Goal: Transaction & Acquisition: Purchase product/service

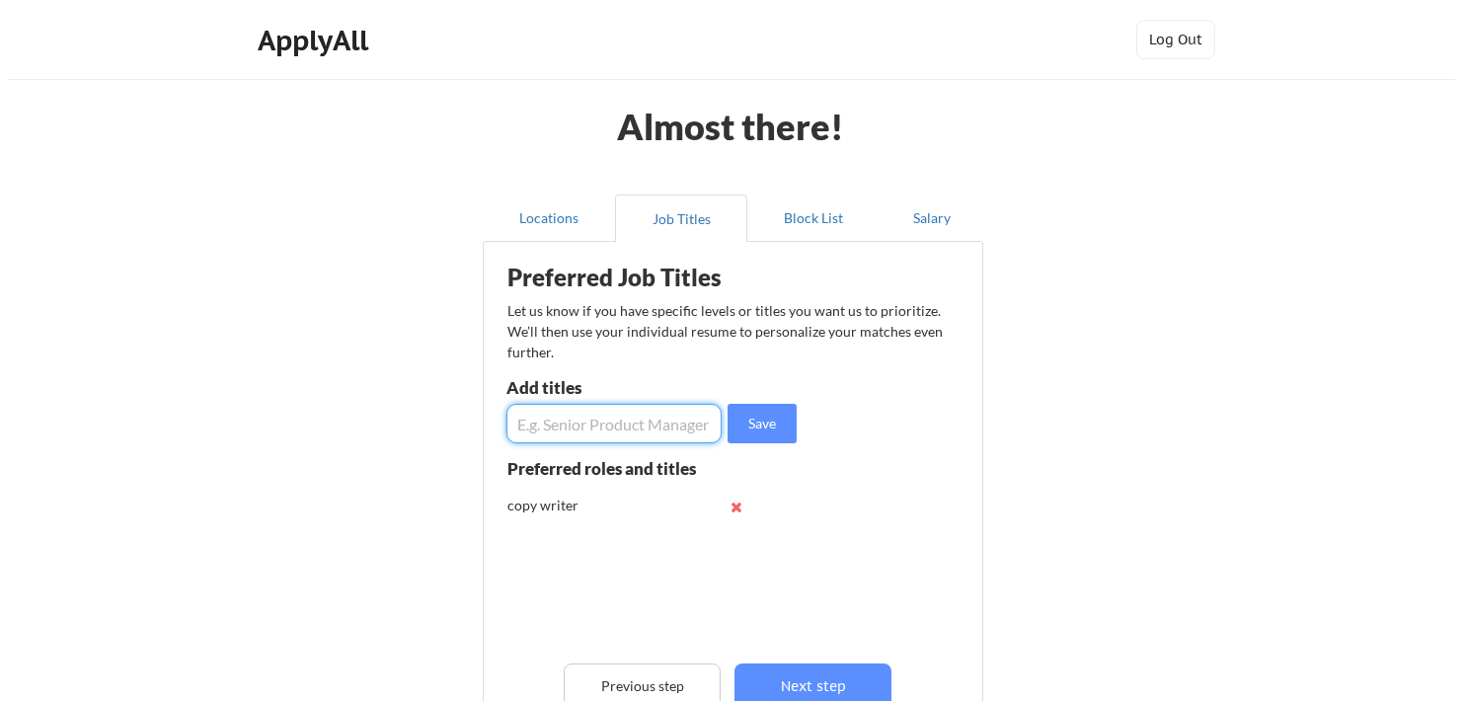
scroll to position [113, 0]
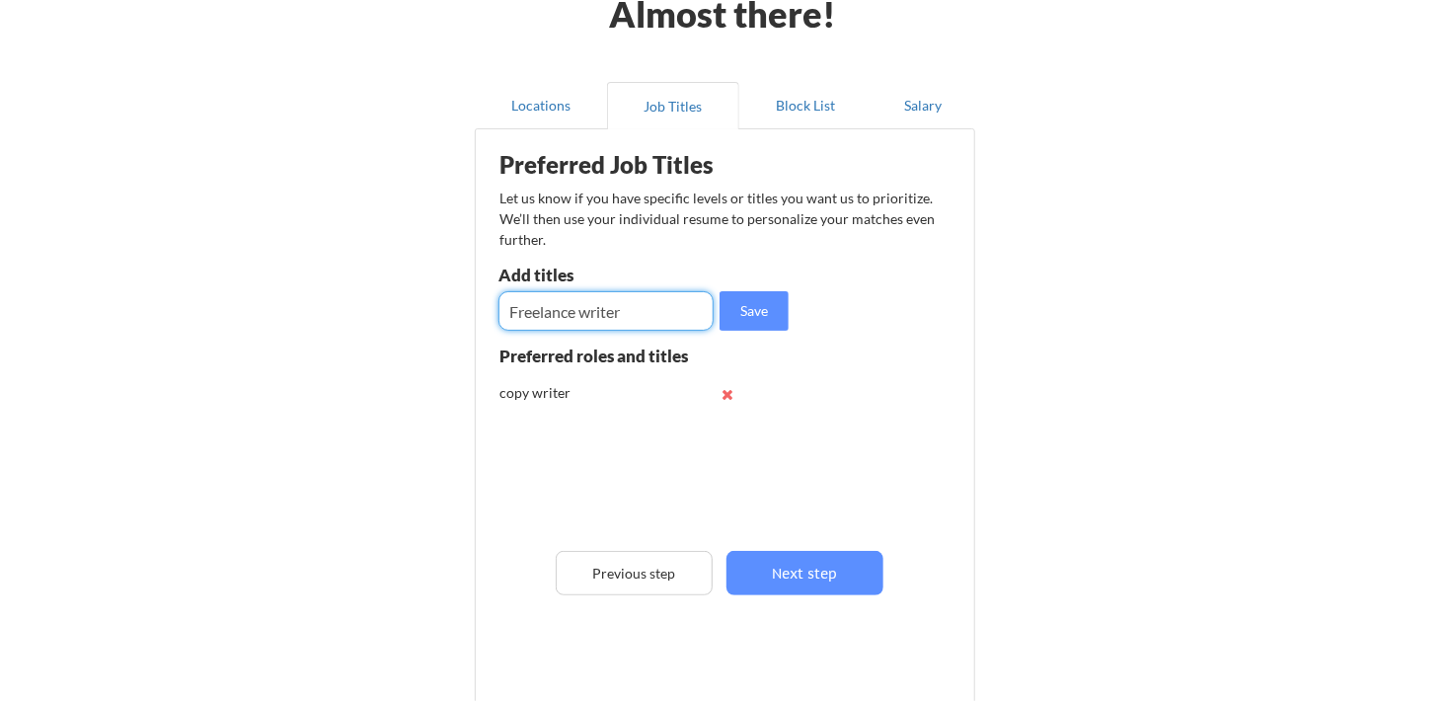
type input "Freelance writer"
click at [557, 301] on input "input" at bounding box center [605, 310] width 215 height 39
type input "story writer"
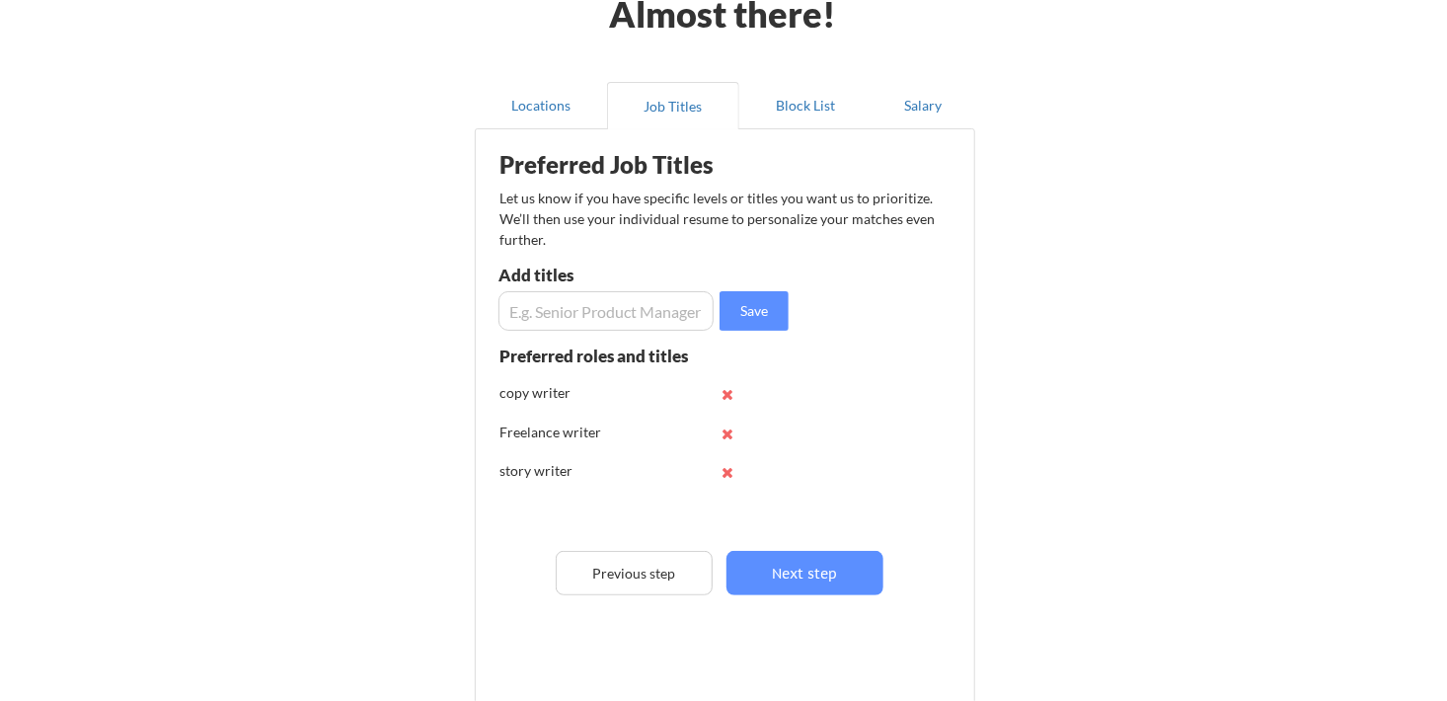
click at [542, 305] on input "input" at bounding box center [605, 310] width 215 height 39
type input "Writing Assistant"
click at [965, 308] on div "Preferred Job Titles Let us know if you have specific levels or titles you want…" at bounding box center [729, 414] width 487 height 550
click at [724, 294] on button "Save" at bounding box center [754, 310] width 69 height 39
click at [747, 574] on button "Next step" at bounding box center [804, 573] width 157 height 44
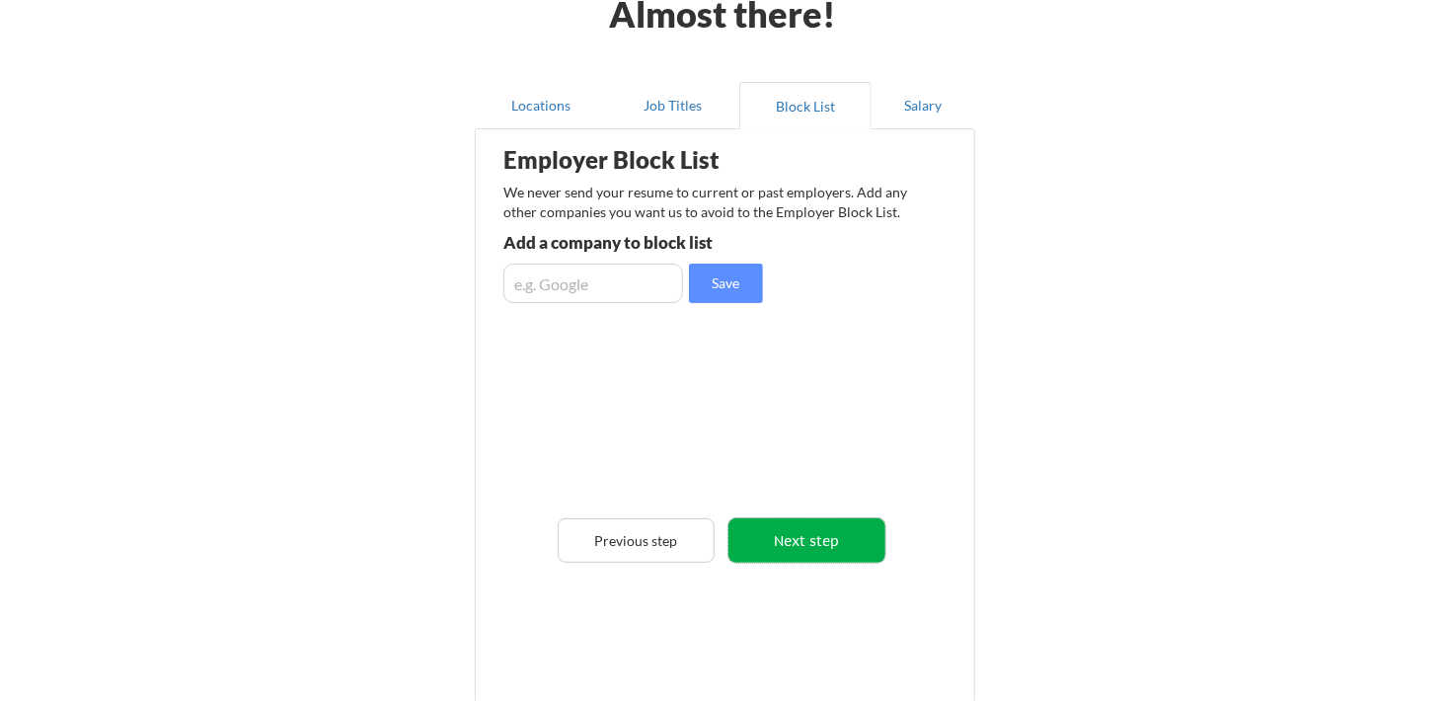
click at [805, 535] on button "Next step" at bounding box center [806, 540] width 157 height 44
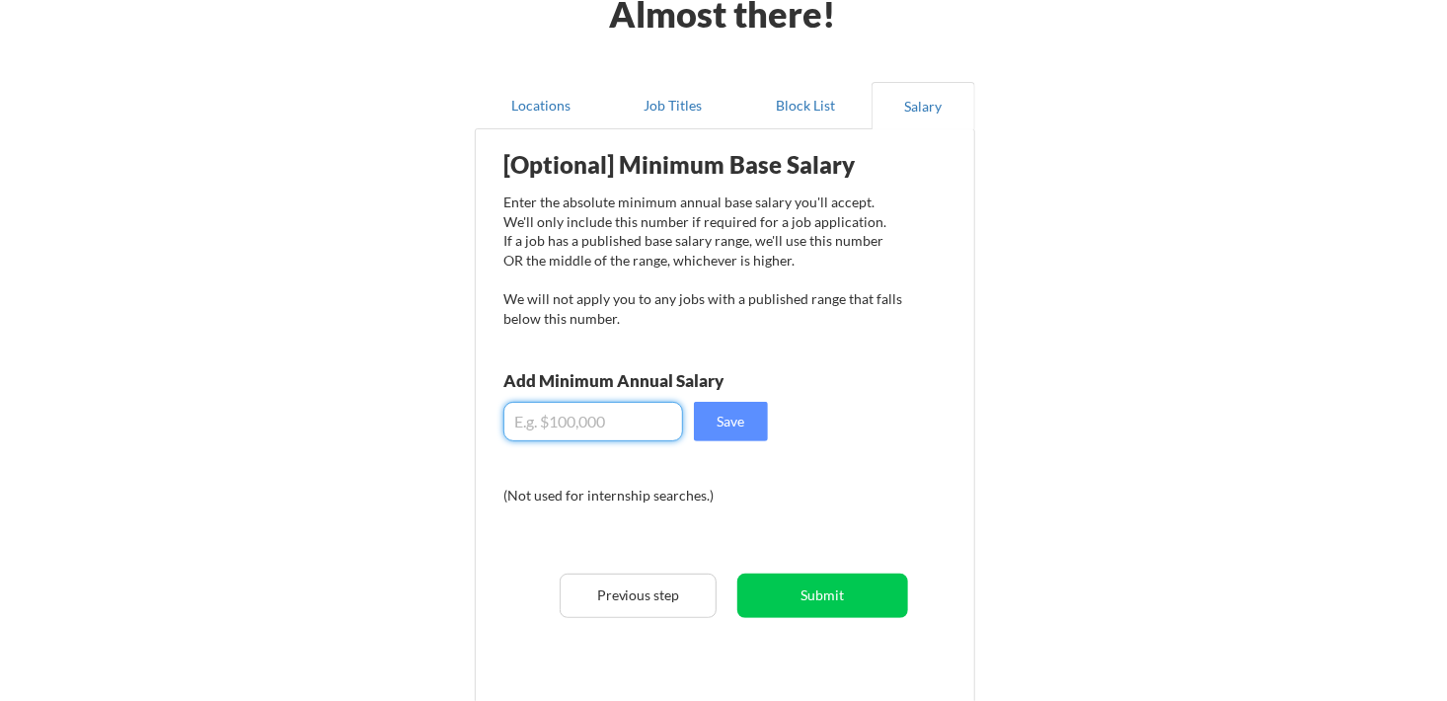
click at [588, 428] on input "input" at bounding box center [593, 421] width 180 height 39
type input "$."
click at [535, 424] on input "input" at bounding box center [593, 421] width 180 height 39
click at [538, 424] on input "input" at bounding box center [593, 421] width 180 height 39
type input "$0"
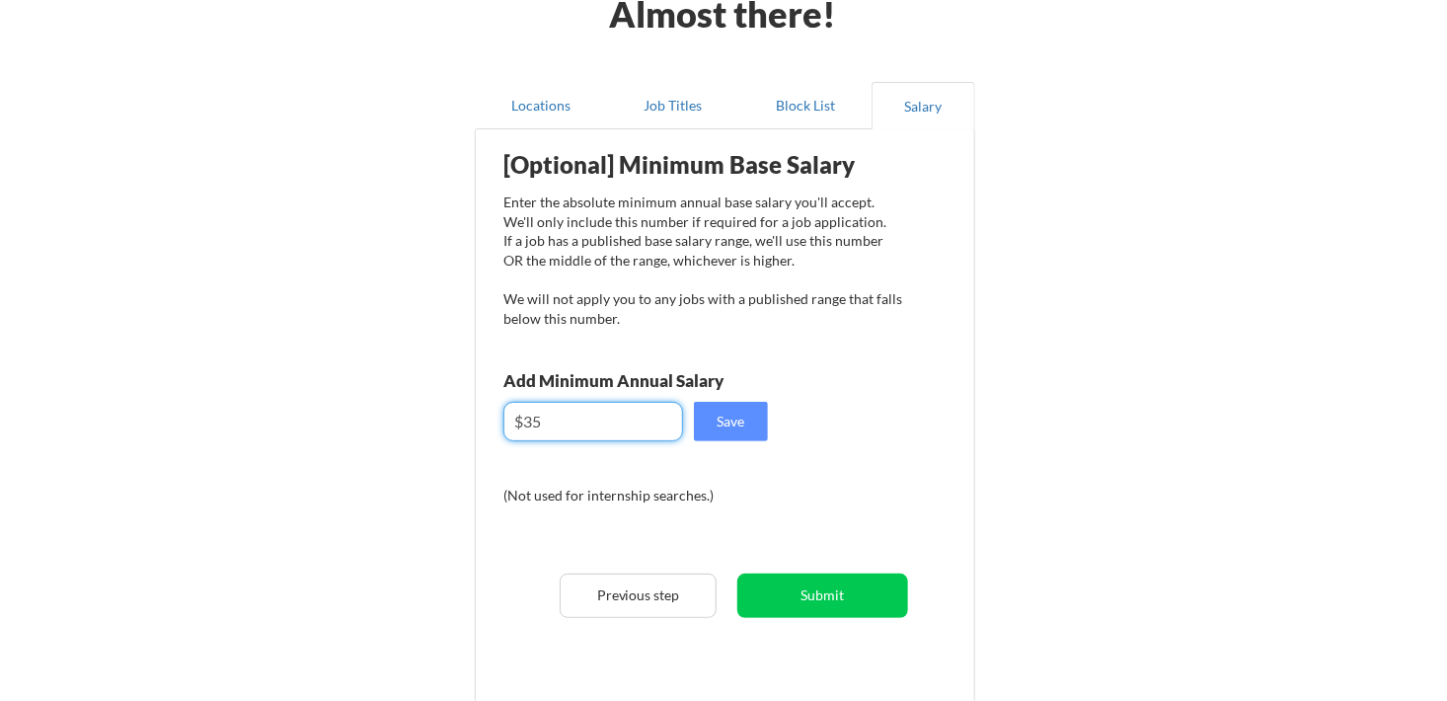
type input "$3"
type input "$40,000"
click at [837, 605] on button "Submit" at bounding box center [822, 595] width 171 height 44
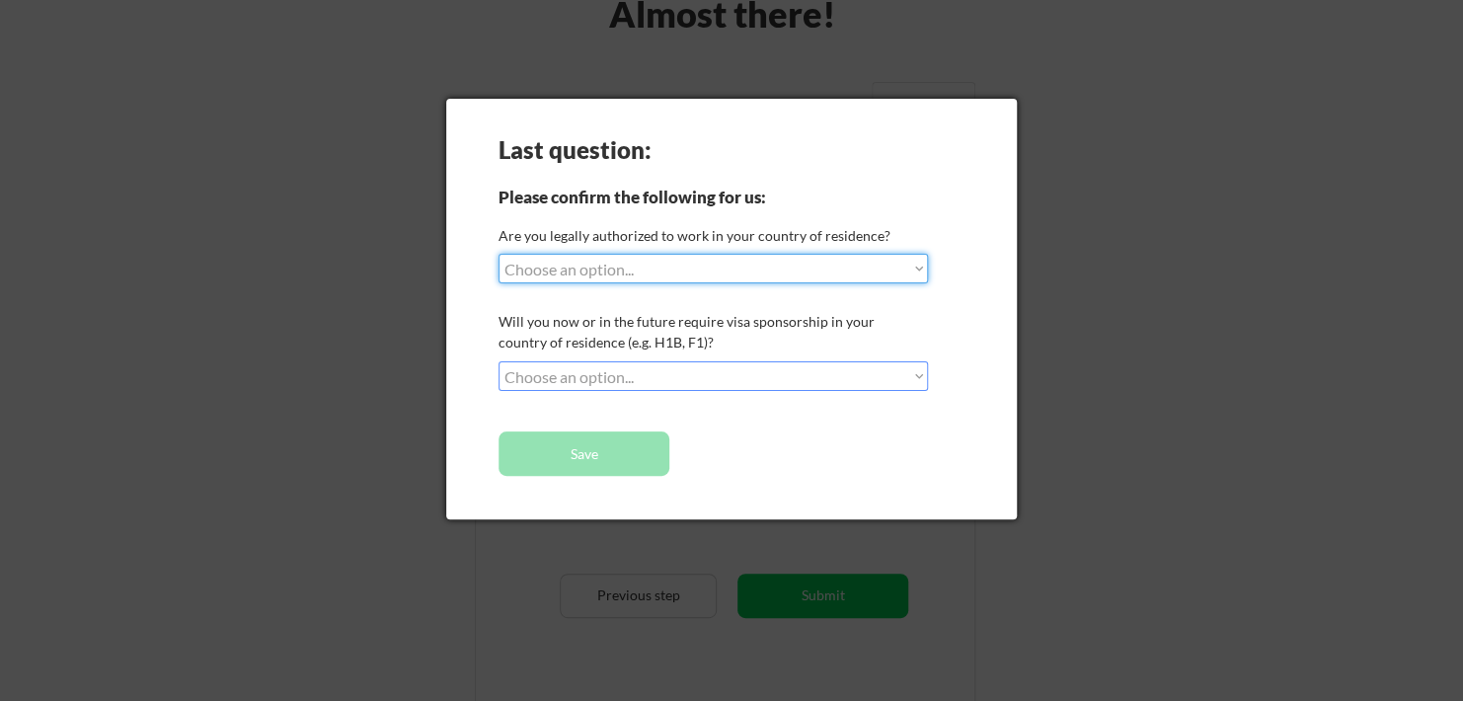
click at [705, 267] on select "Choose an option... Yes, I am a US Citizen Yes, I am a Canadian Citizen Yes, I …" at bounding box center [712, 269] width 429 height 30
select select ""yes__i_am_a_us_citizen""
click at [498, 254] on select "Choose an option... Yes, I am a US Citizen Yes, I am a Canadian Citizen Yes, I …" at bounding box center [712, 269] width 429 height 30
drag, startPoint x: 605, startPoint y: 382, endPoint x: 616, endPoint y: 383, distance: 10.9
click at [605, 383] on select "Choose an option... No, I will not need sponsorship Yes, I will need sponsorship" at bounding box center [712, 376] width 429 height 30
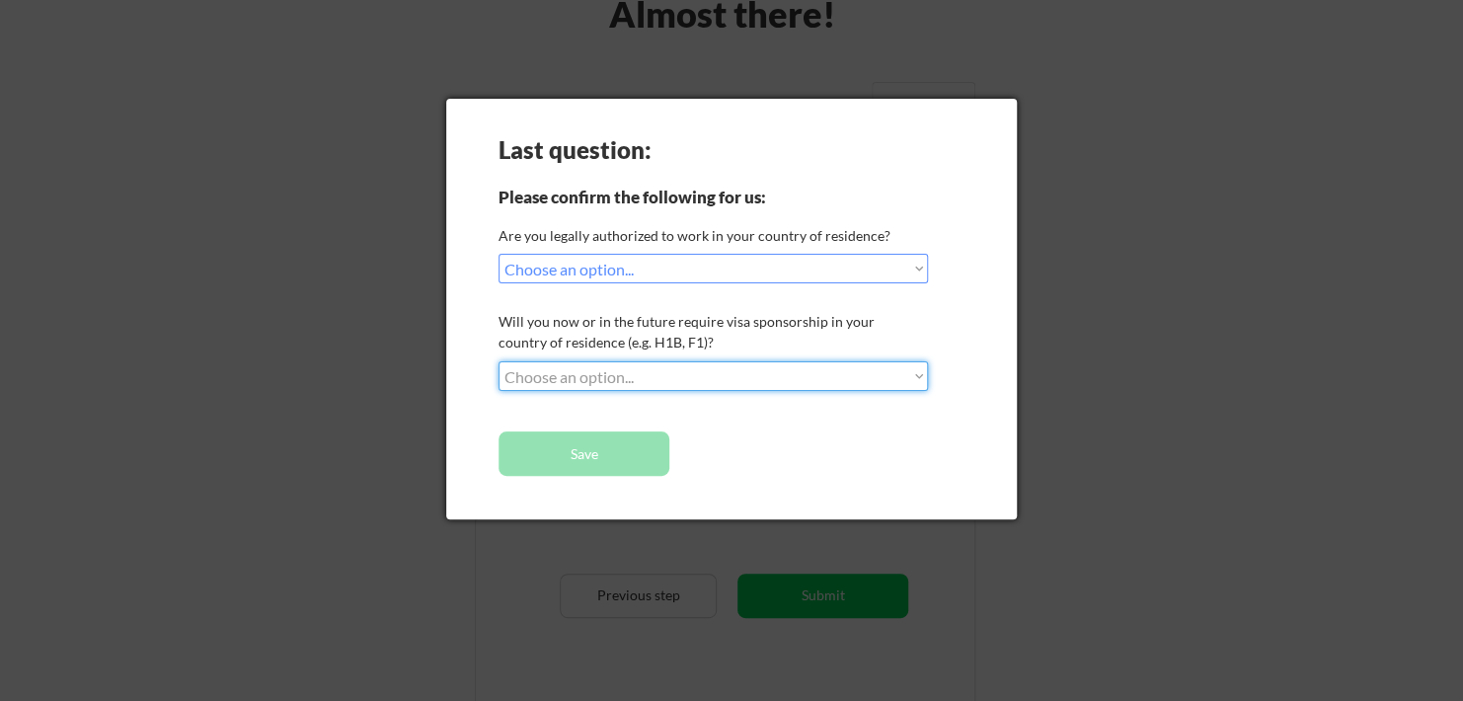
select select ""no__i_will_not_need_sponsorship""
click at [498, 361] on select "Choose an option... No, I will not need sponsorship Yes, I will need sponsorship" at bounding box center [712, 376] width 429 height 30
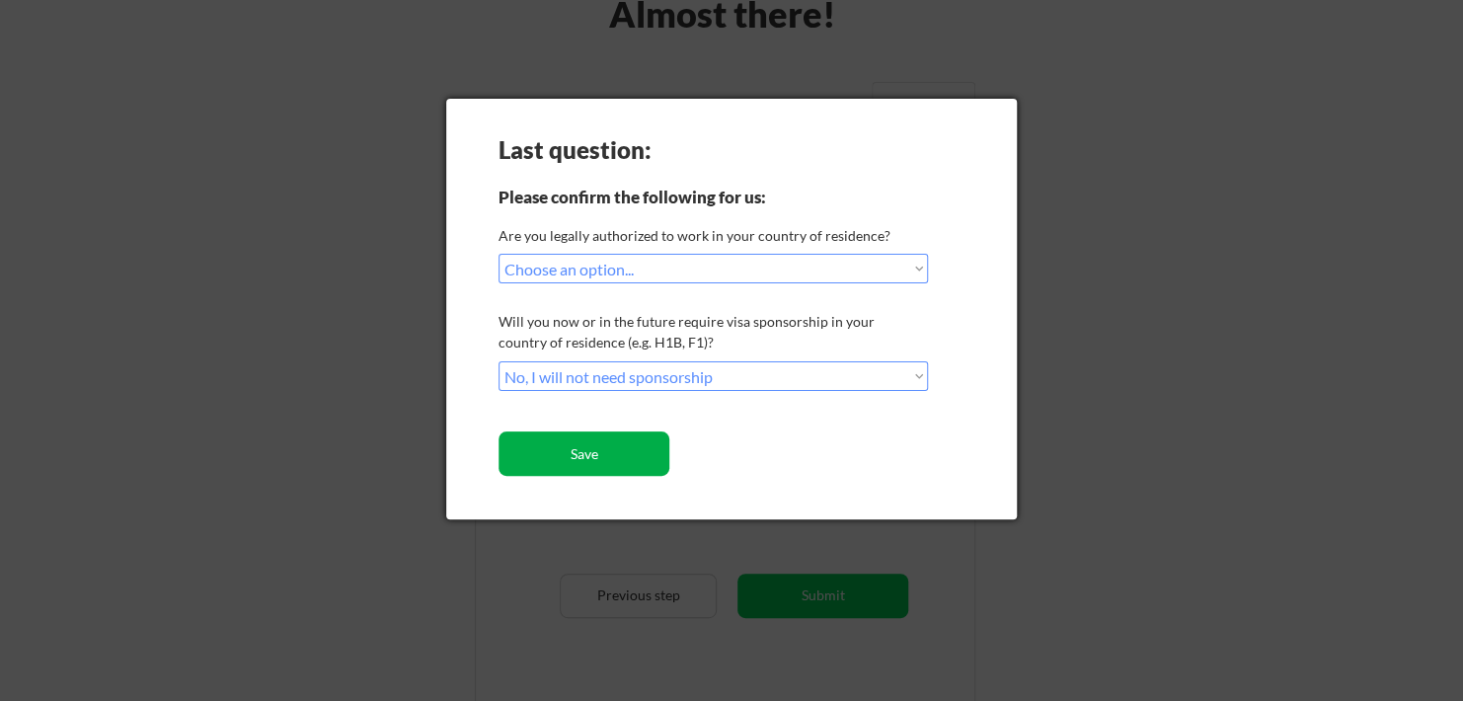
click at [600, 459] on button "Save" at bounding box center [583, 453] width 171 height 44
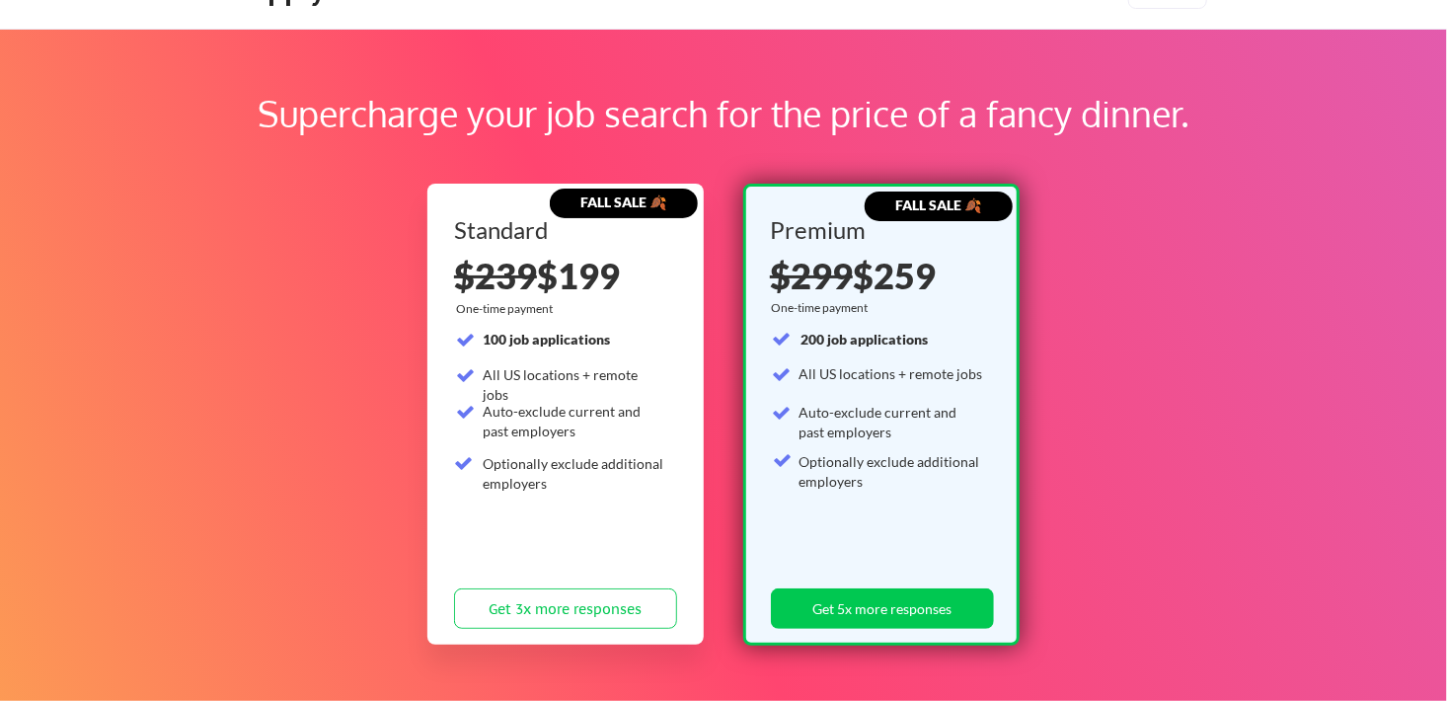
scroll to position [99, 0]
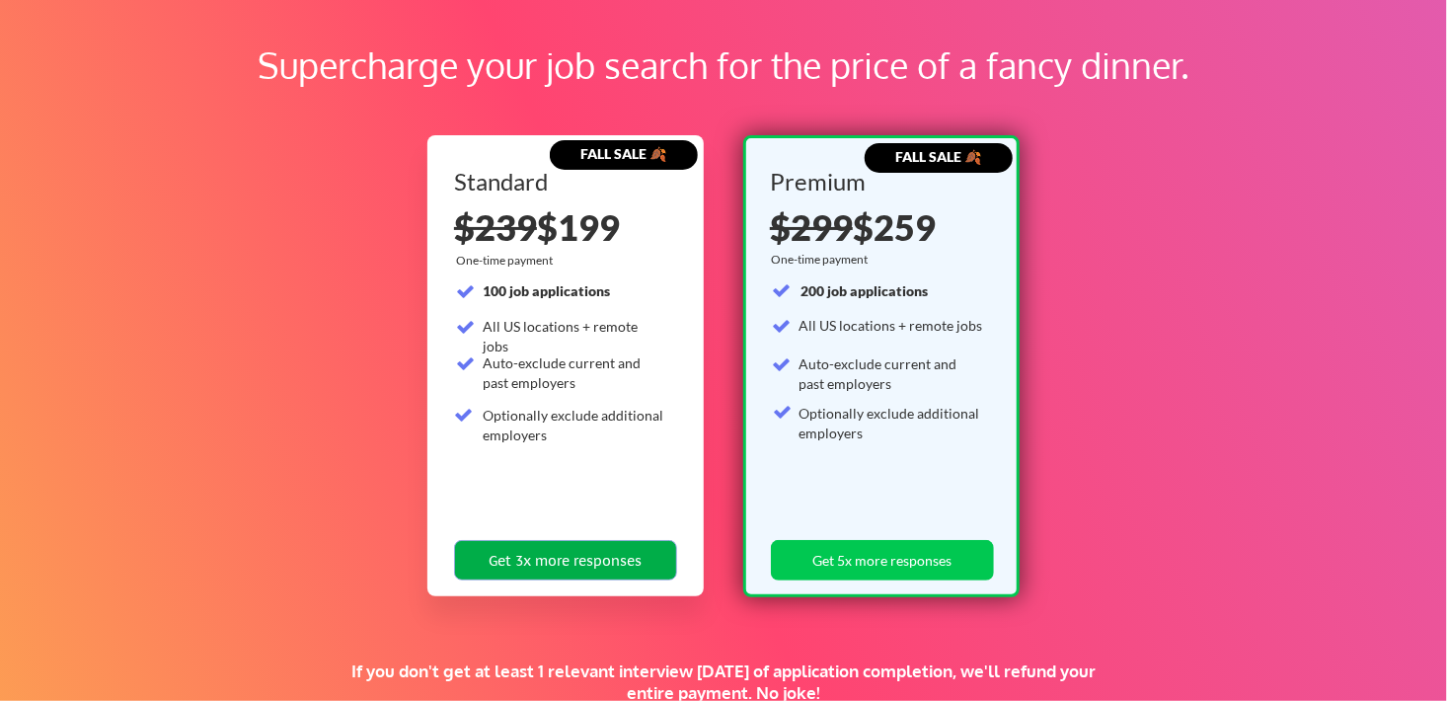
click at [607, 563] on button "Get 3x more responses" at bounding box center [565, 560] width 223 height 40
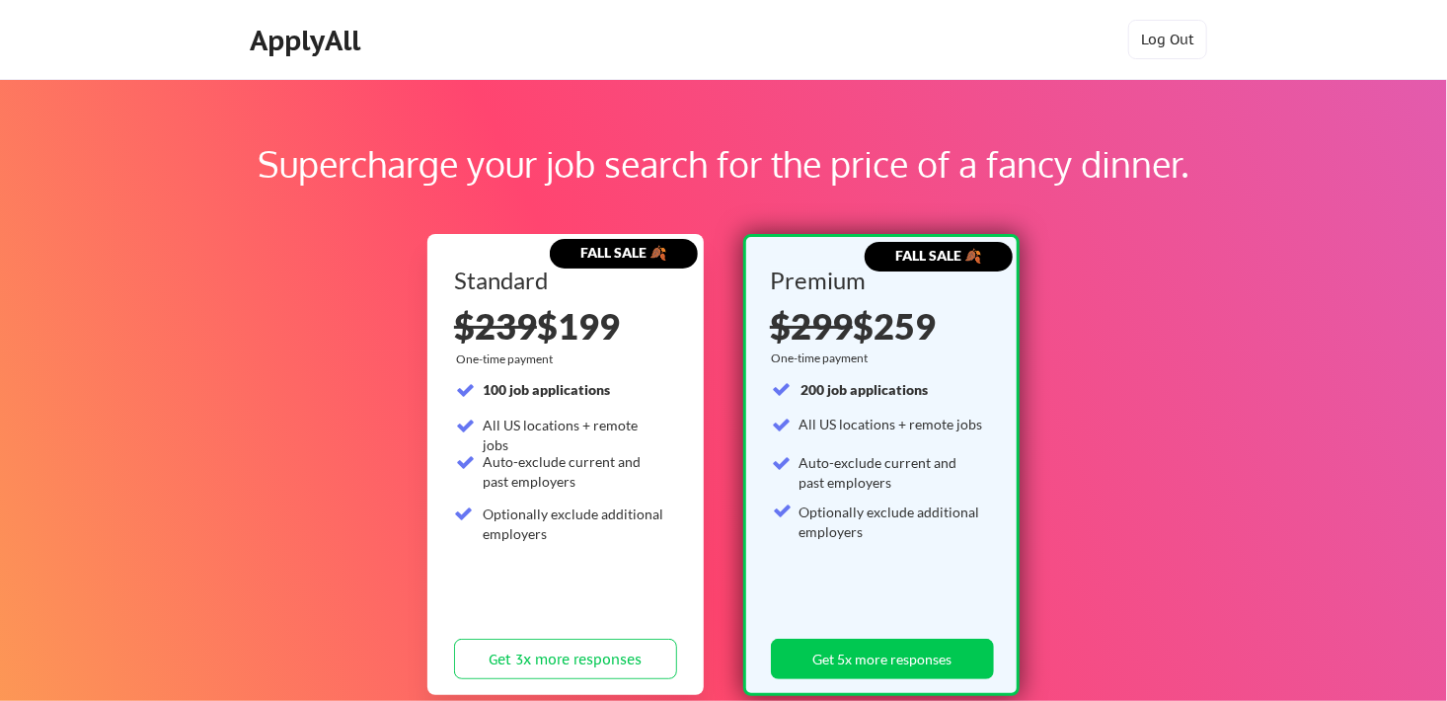
click at [344, 34] on div "ApplyAll" at bounding box center [308, 41] width 116 height 34
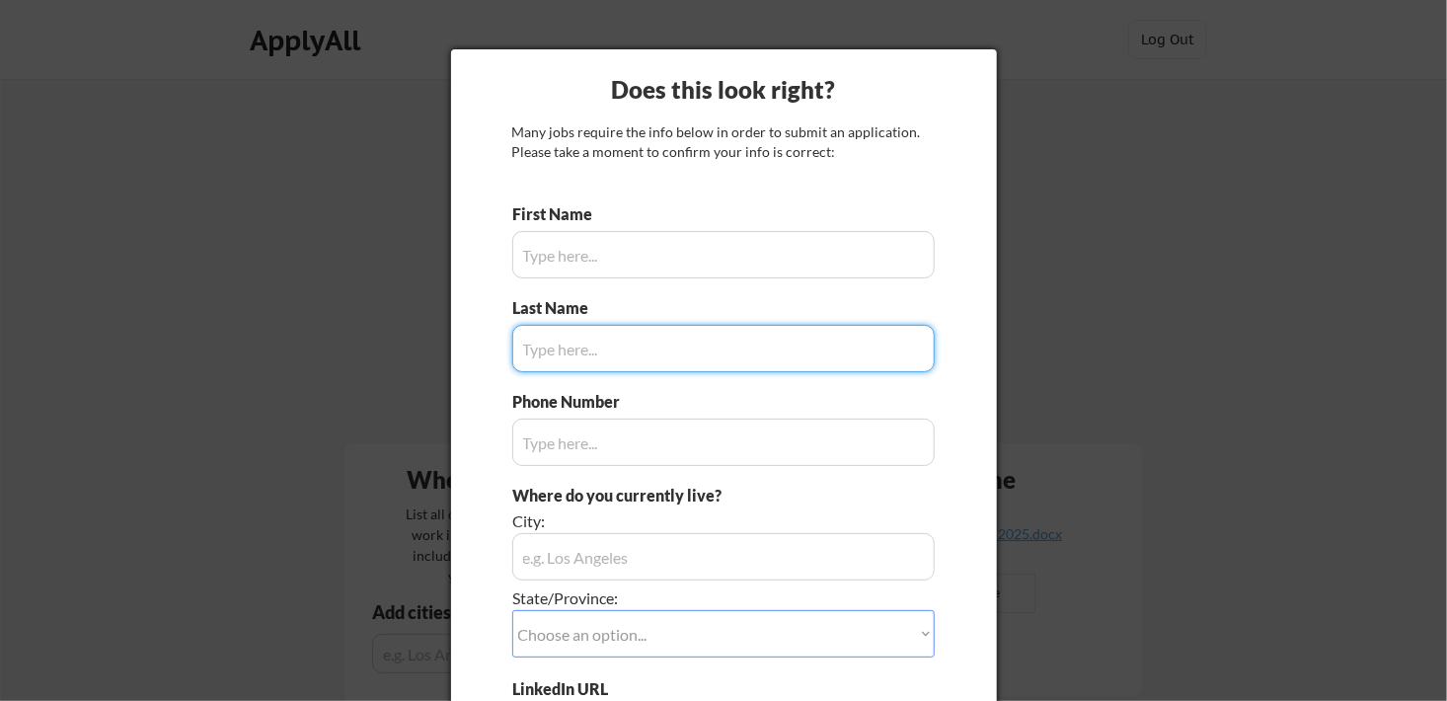
click at [609, 254] on input "input" at bounding box center [723, 254] width 422 height 47
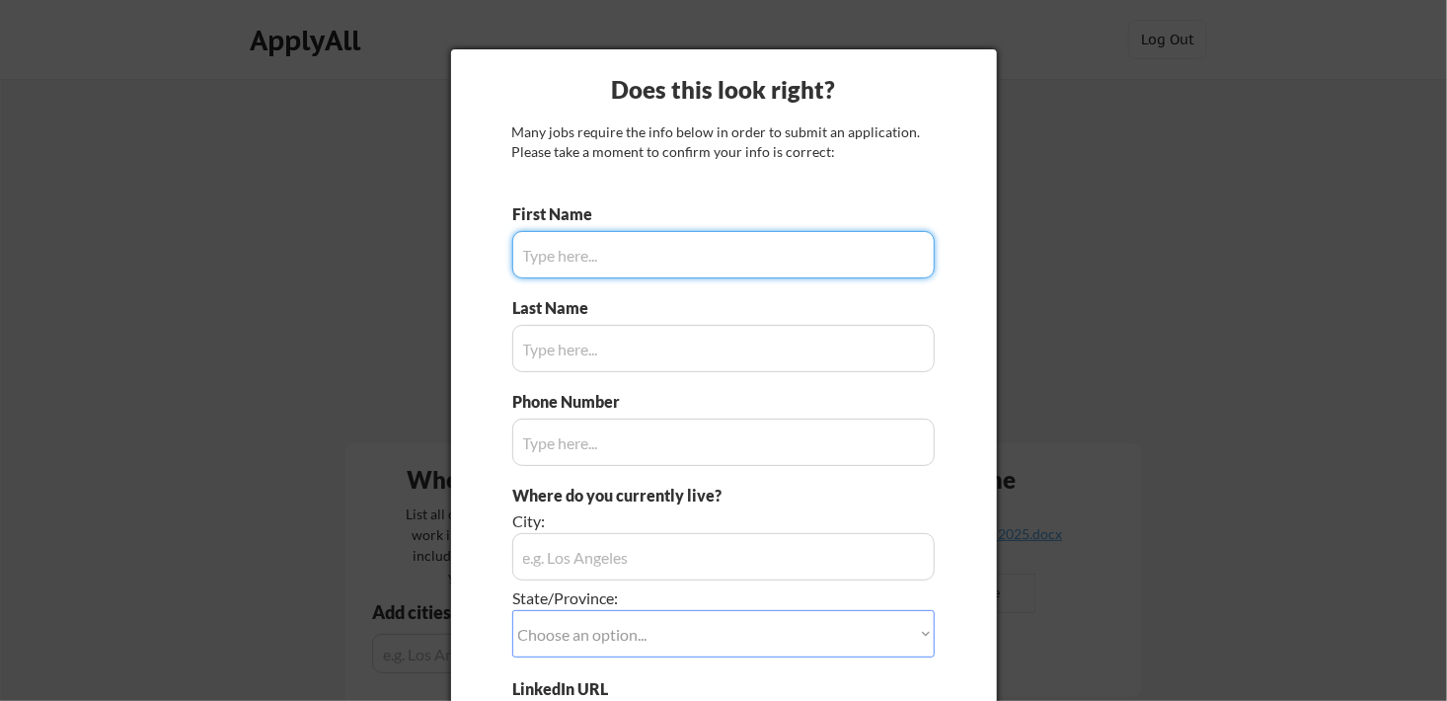
drag, startPoint x: 615, startPoint y: 270, endPoint x: 625, endPoint y: 255, distance: 18.6
click at [616, 267] on input "input" at bounding box center [723, 254] width 422 height 47
click at [634, 246] on input "input" at bounding box center [723, 254] width 422 height 47
type input "z"
type input "Zachary"
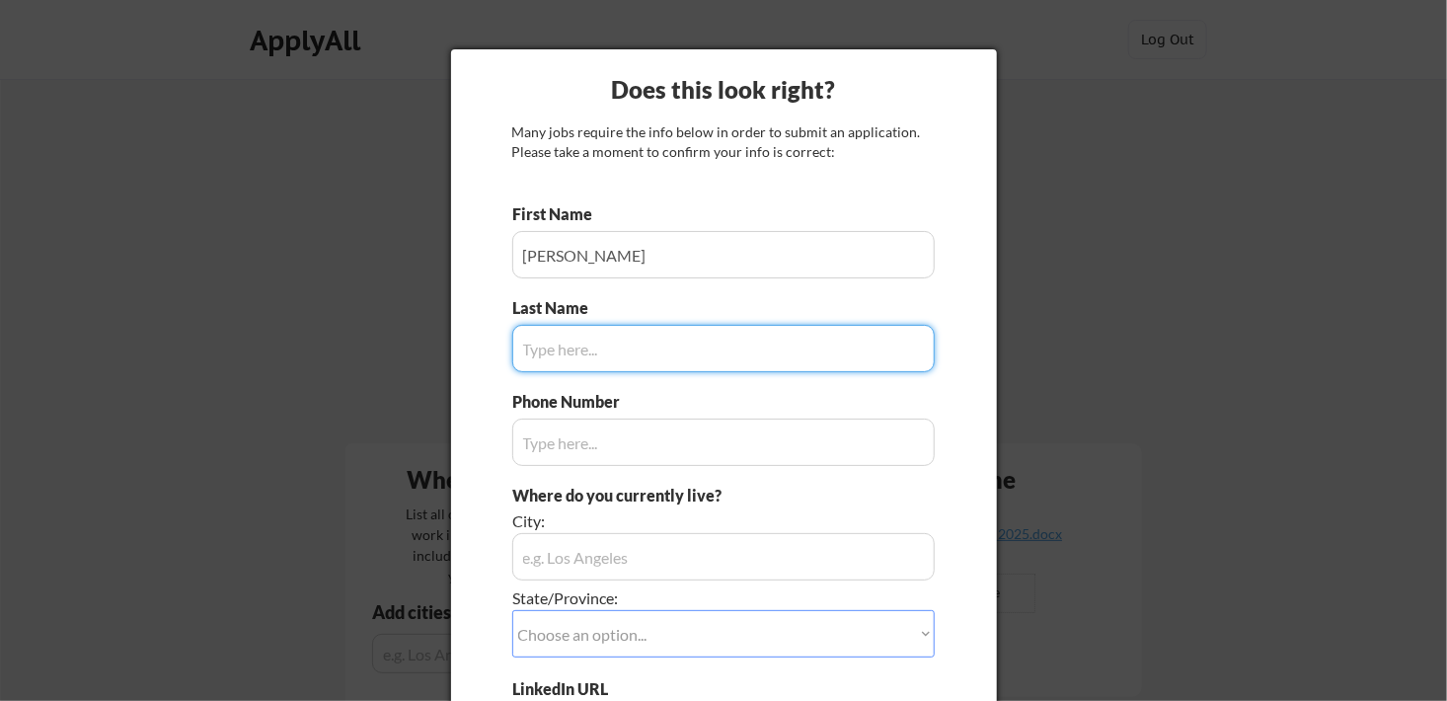
click at [587, 352] on input "input" at bounding box center [723, 348] width 422 height 47
type input "Marano"
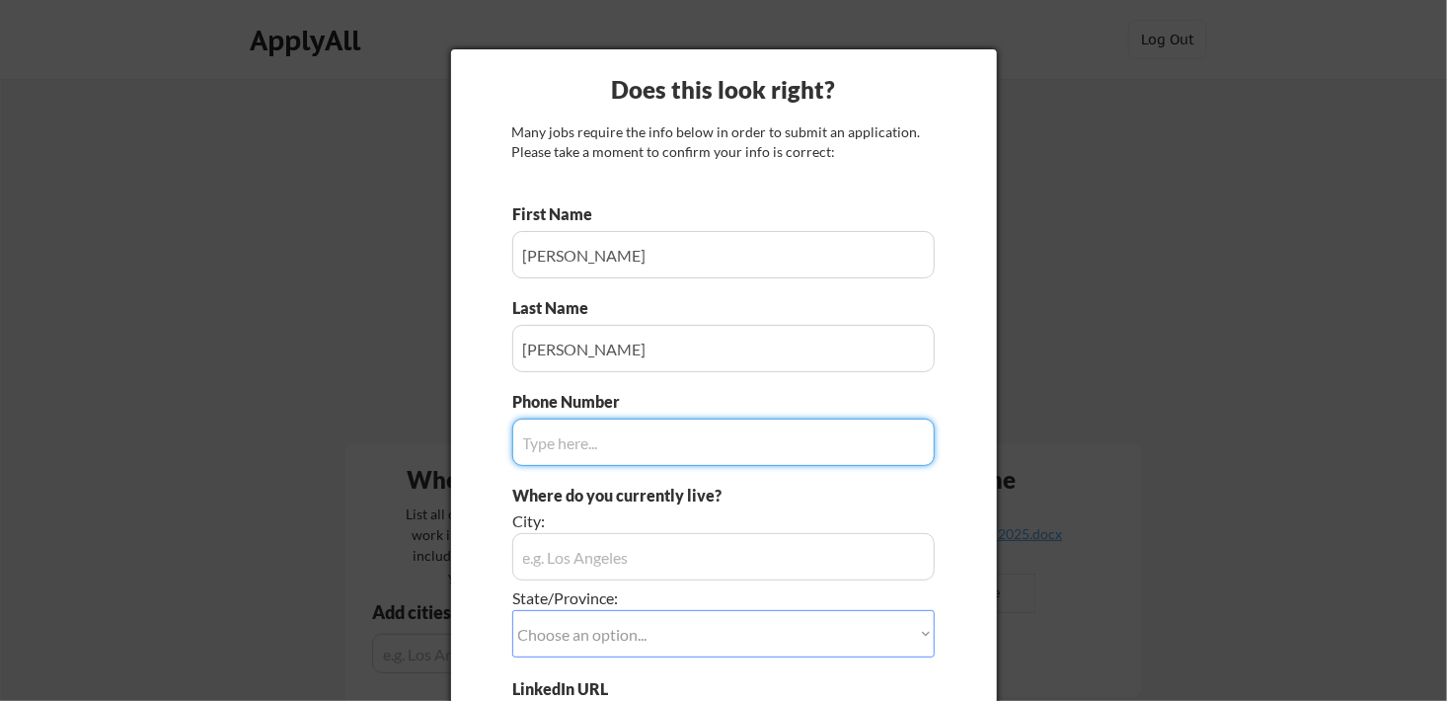
click at [573, 433] on input "input" at bounding box center [723, 442] width 422 height 47
type input "7065054932"
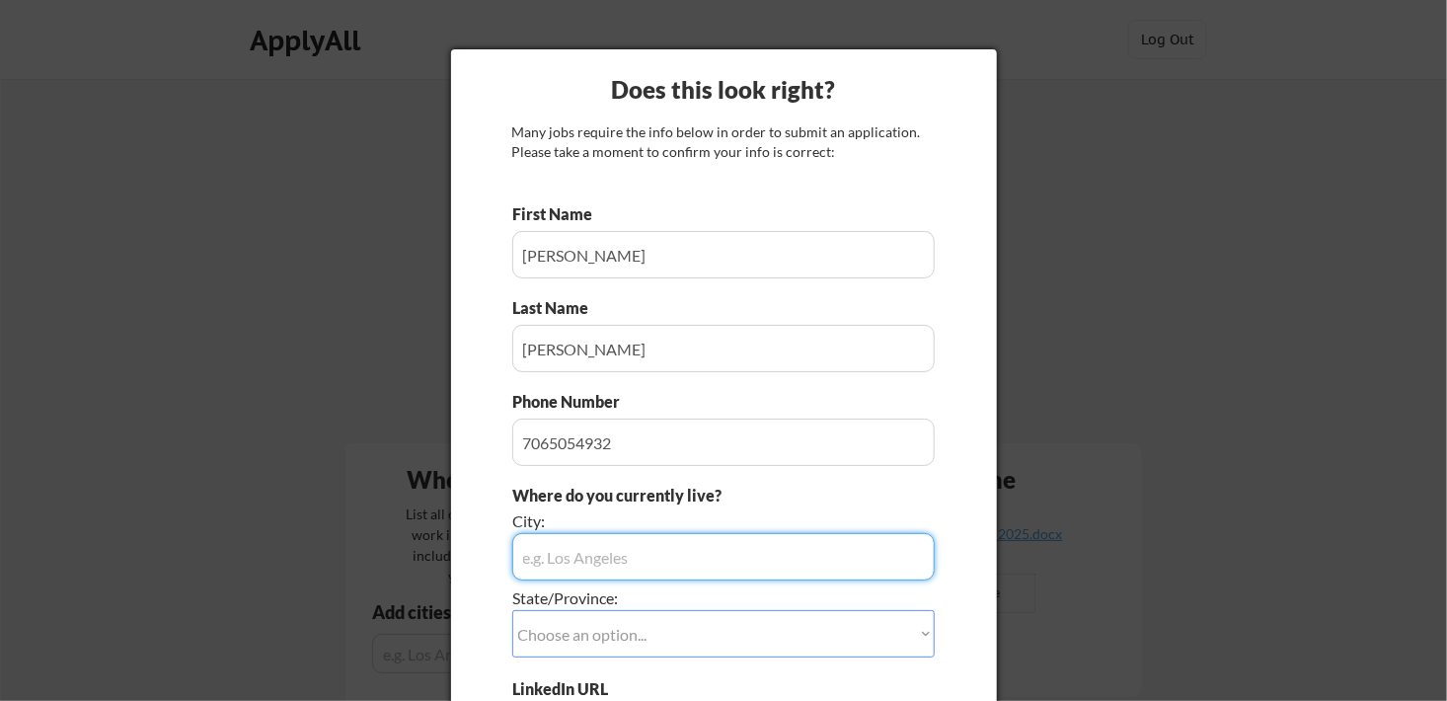
click at [602, 571] on input "input" at bounding box center [723, 556] width 422 height 47
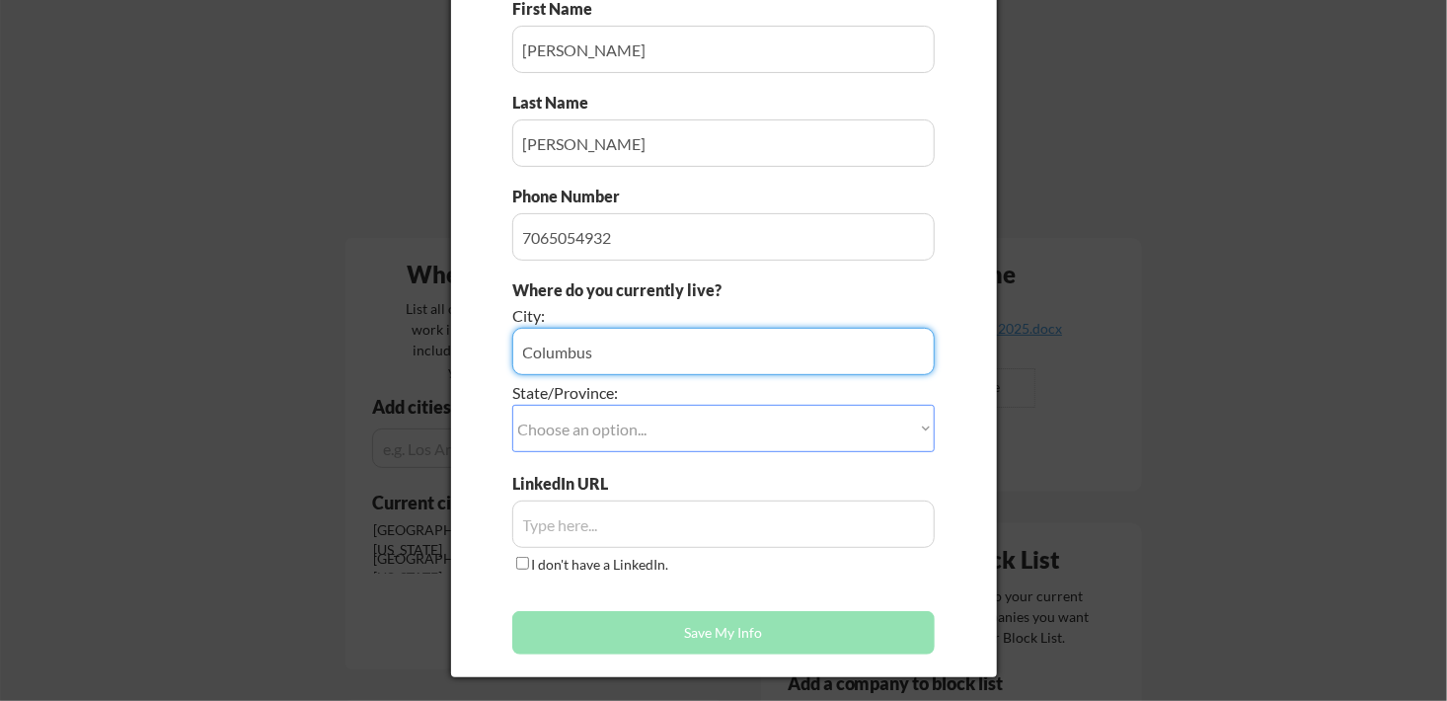
scroll to position [216, 0]
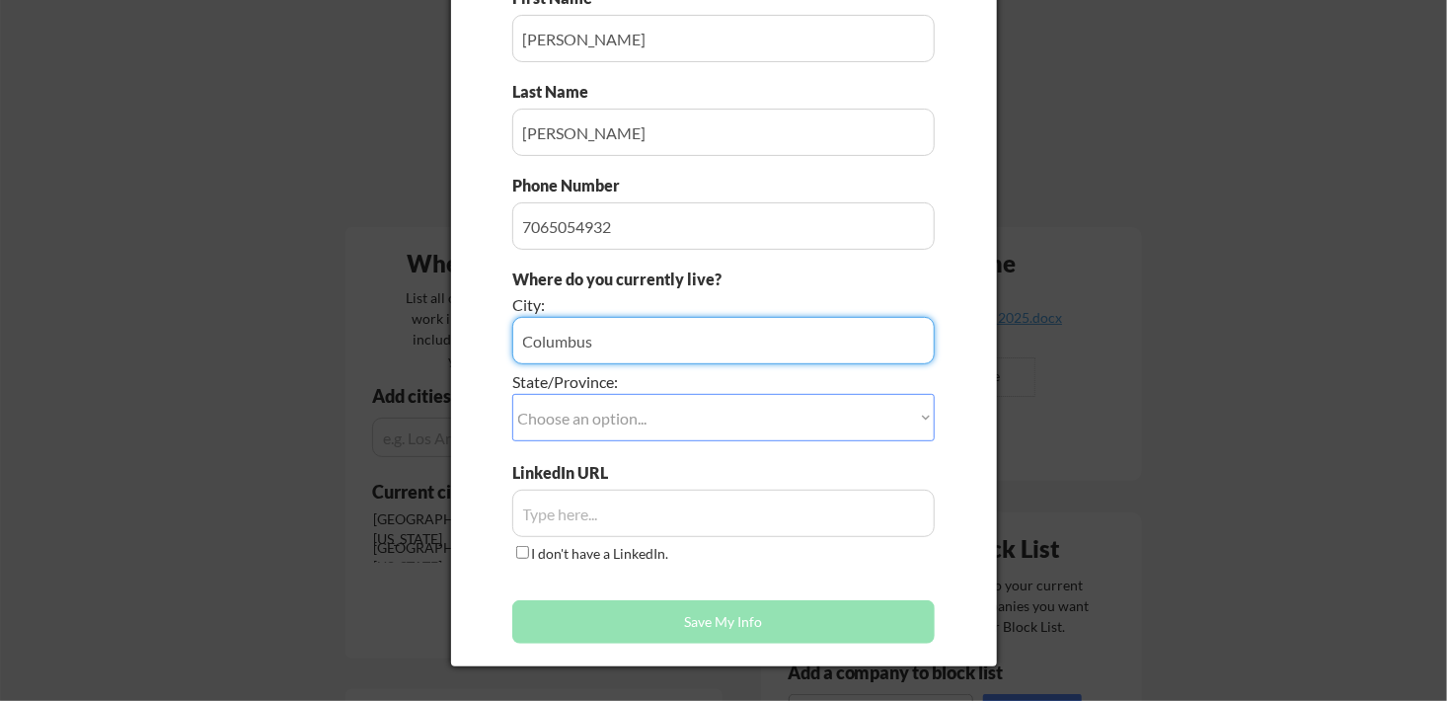
type input "Columbus"
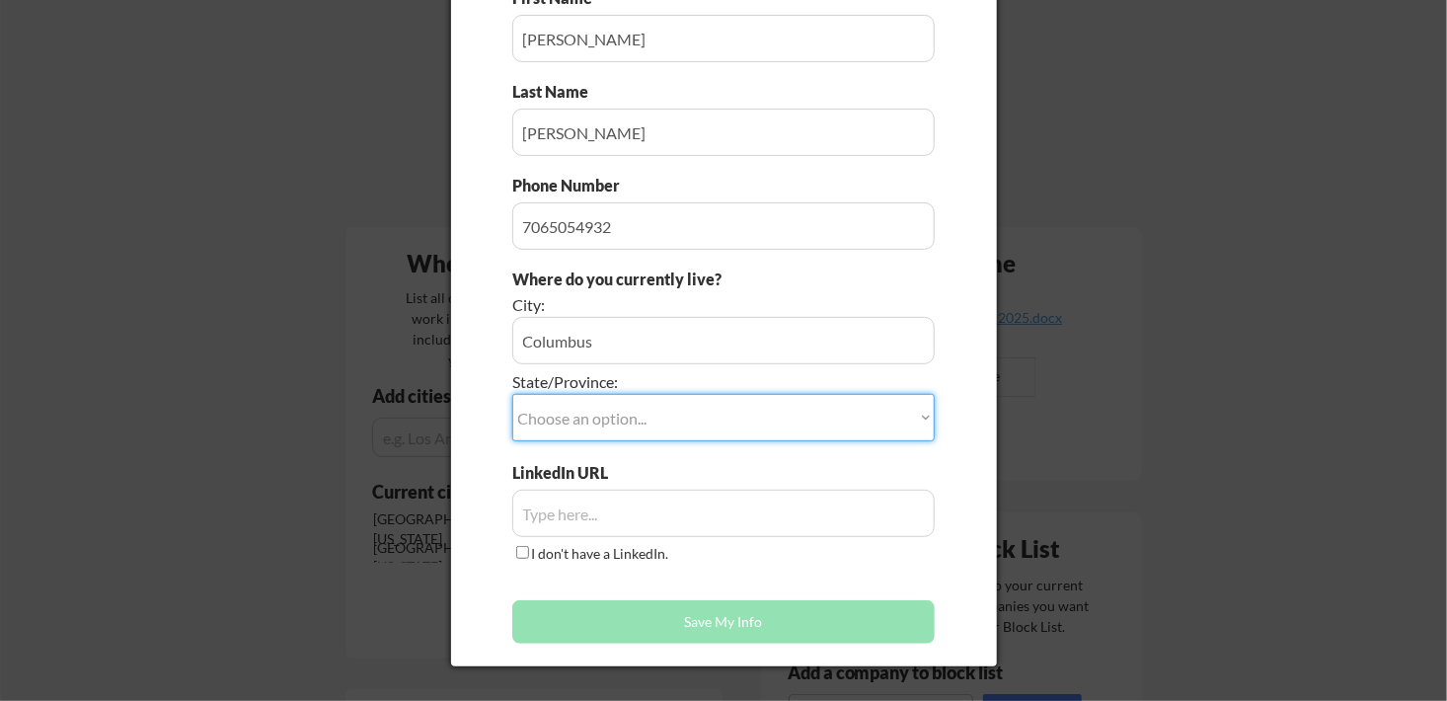
click at [621, 415] on select "Choose an option... Other/Not Applicable Alabama Alaska Alberta Arizona Arkansa…" at bounding box center [723, 417] width 422 height 47
select select ""Georgia""
click at [512, 394] on select "Choose an option... Other/Not Applicable Alabama Alaska Alberta Arizona Arkansa…" at bounding box center [723, 417] width 422 height 47
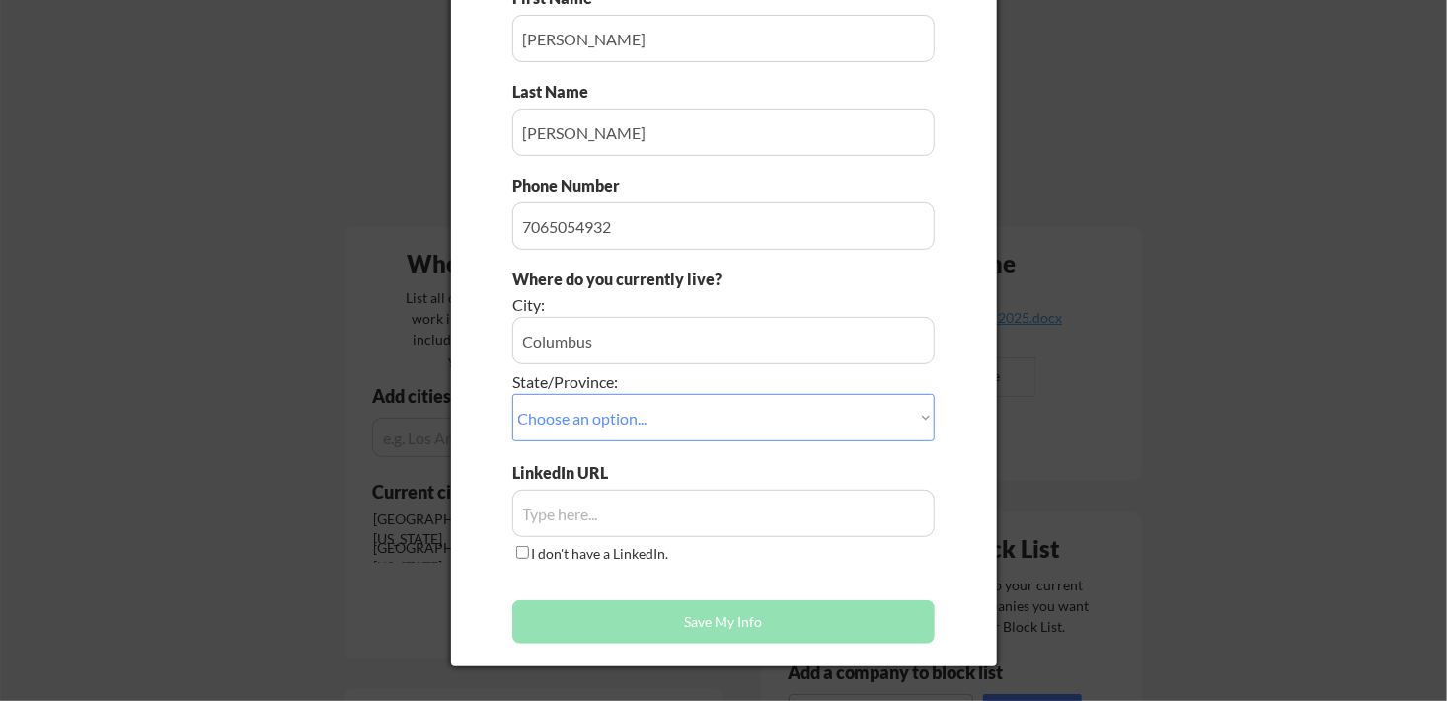
click at [463, 405] on div "Does this look right? Many jobs require the info below in order to submit an ap…" at bounding box center [724, 249] width 546 height 833
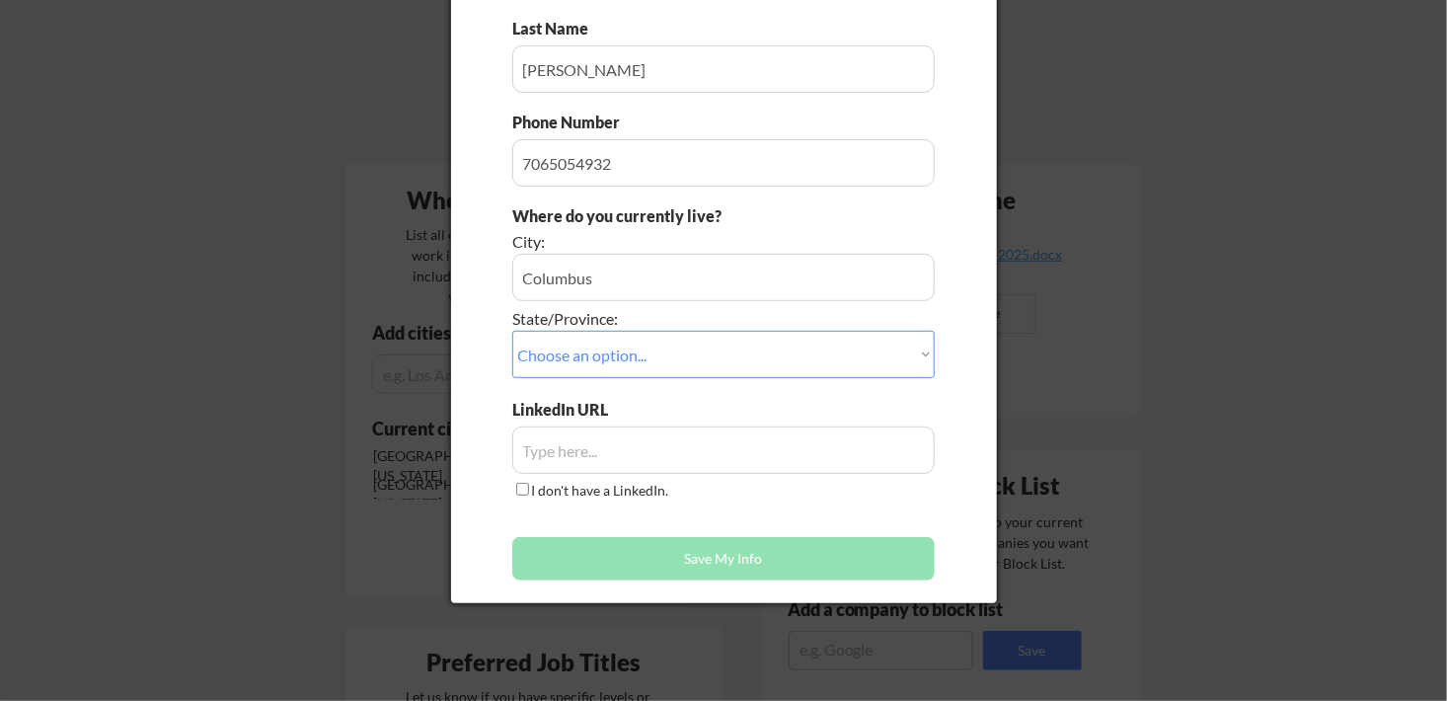
scroll to position [286, 0]
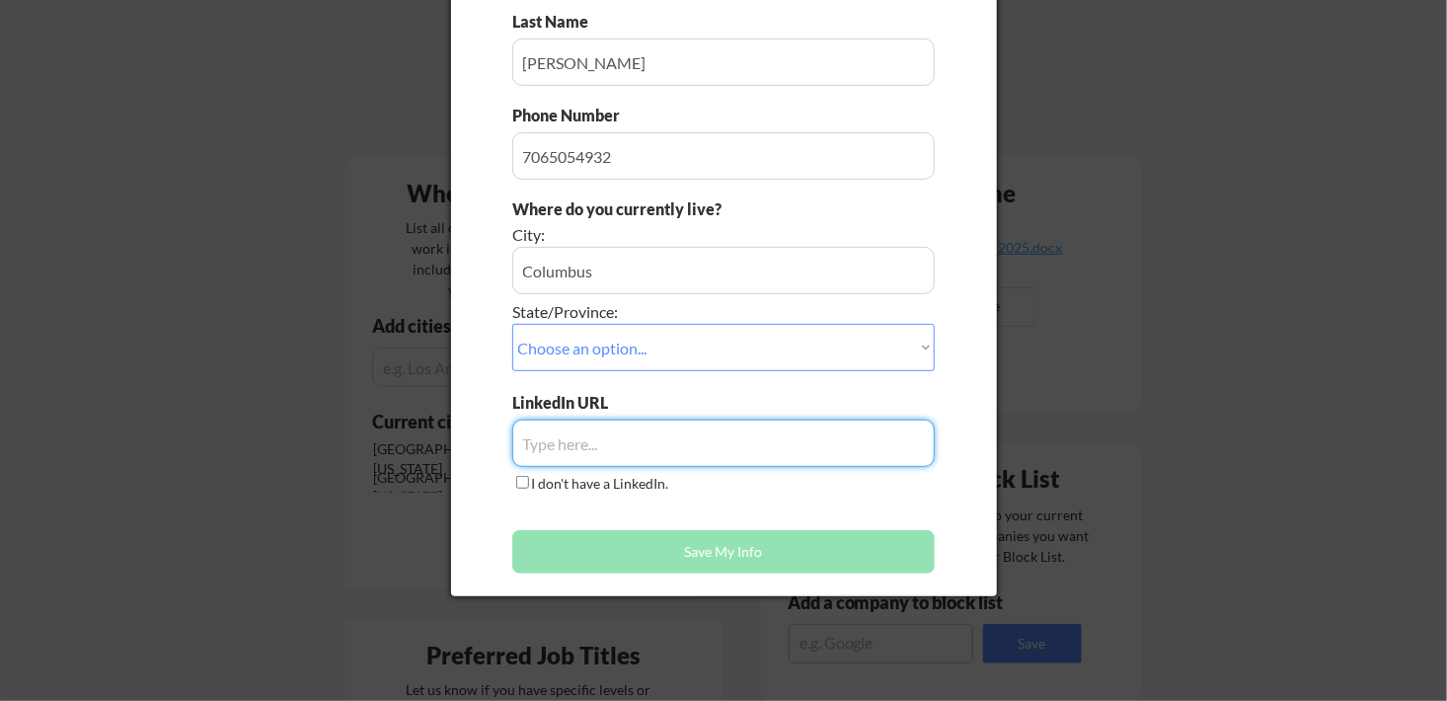
click at [628, 455] on input "input" at bounding box center [723, 442] width 422 height 47
paste input "www.linkedin.com/in/zachary-marano-03a4941a2"
type input "www.linkedin.com/in/zachary-marano-03a4941a2"
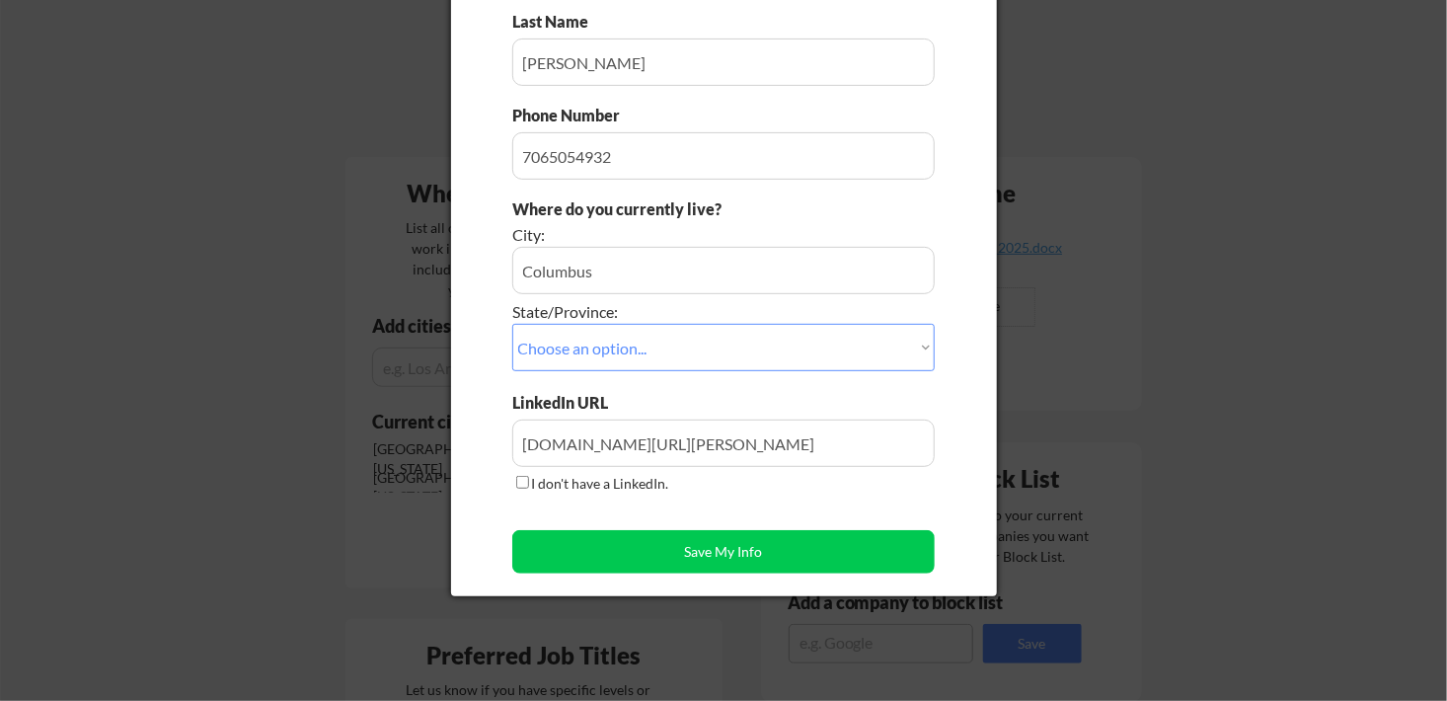
click at [791, 503] on div "First Name Last Name Phone Number Where do you currently live? City: State/Prov…" at bounding box center [723, 250] width 422 height 666
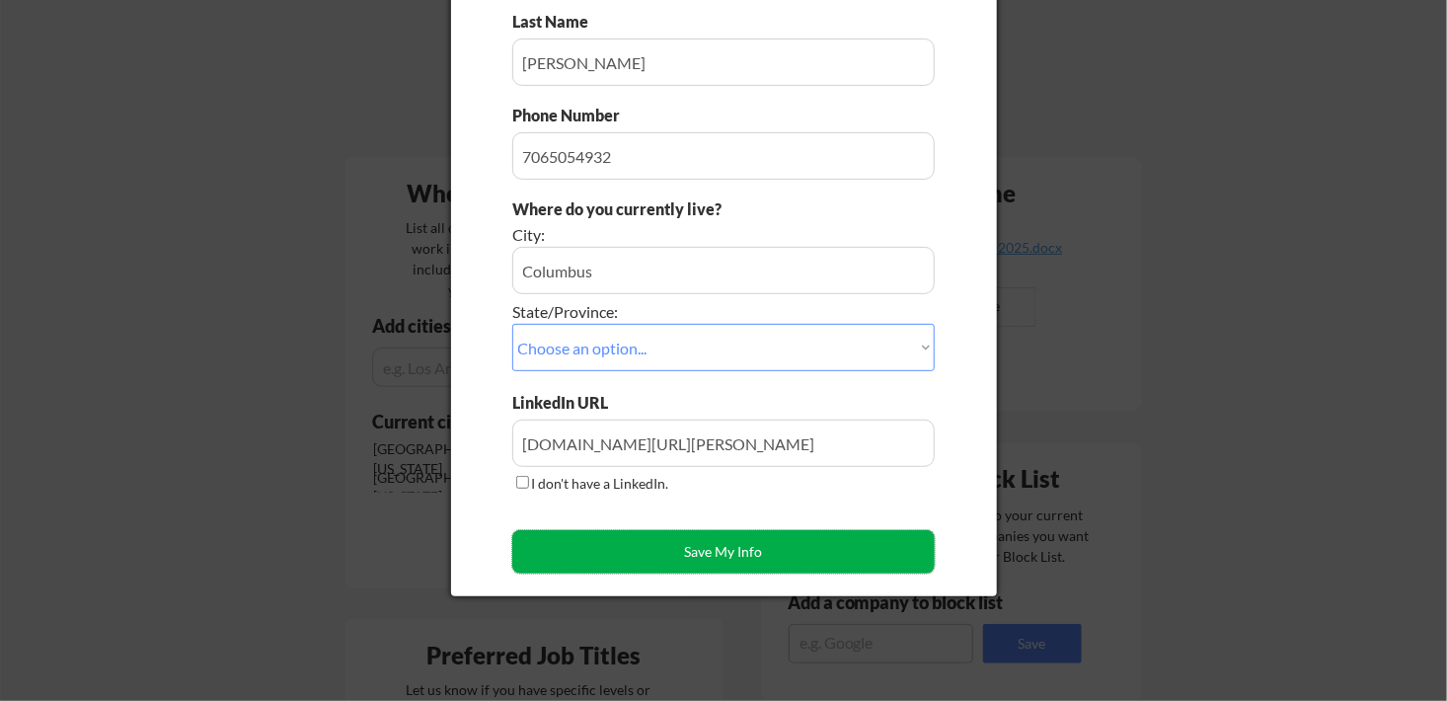
click at [757, 550] on button "Save My Info" at bounding box center [723, 551] width 422 height 43
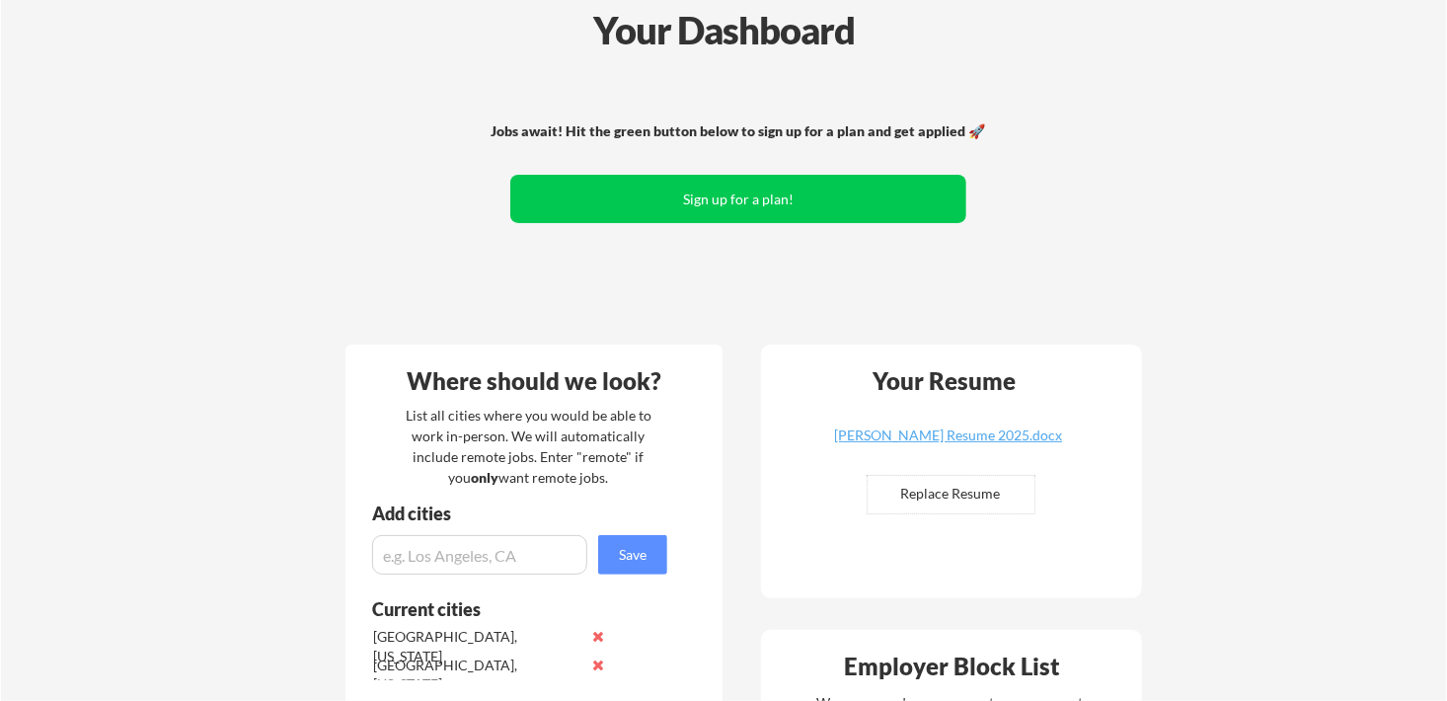
scroll to position [0, 0]
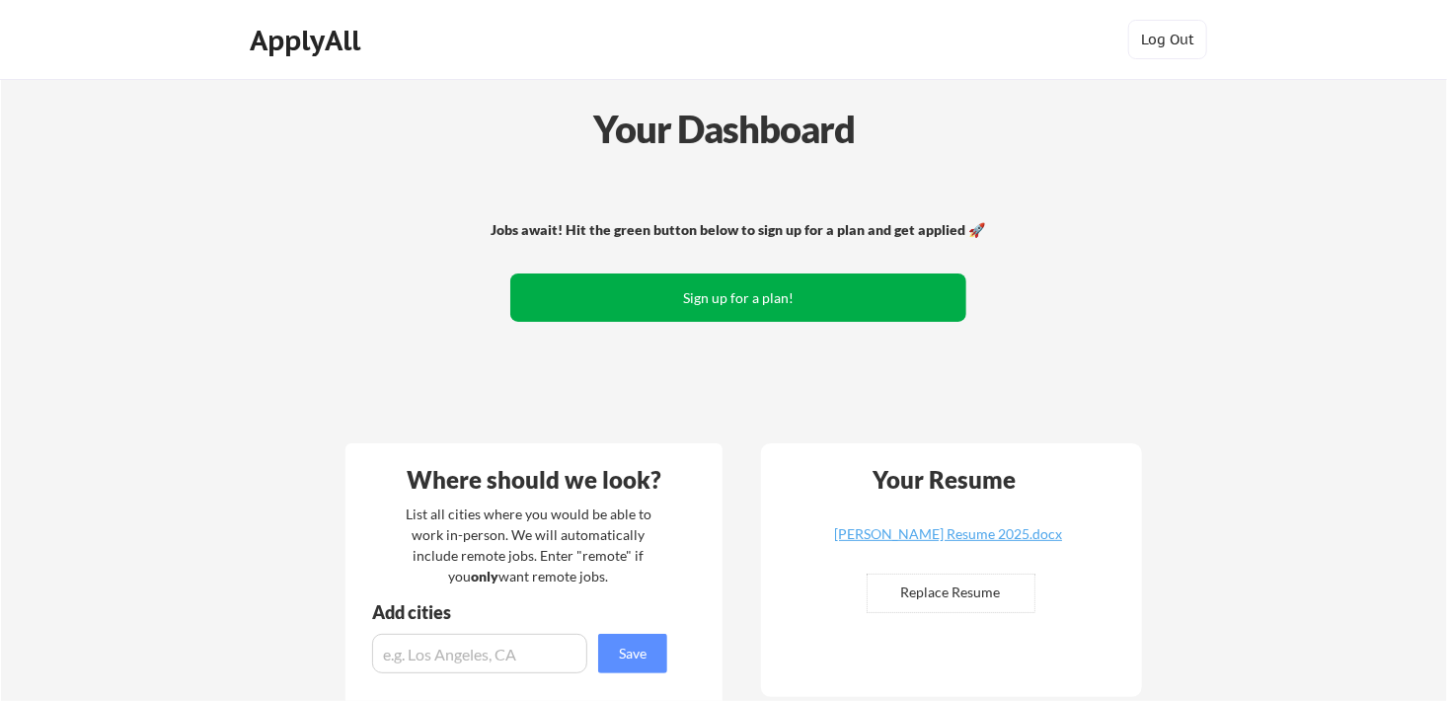
click at [700, 311] on button "Sign up for a plan!" at bounding box center [738, 297] width 456 height 48
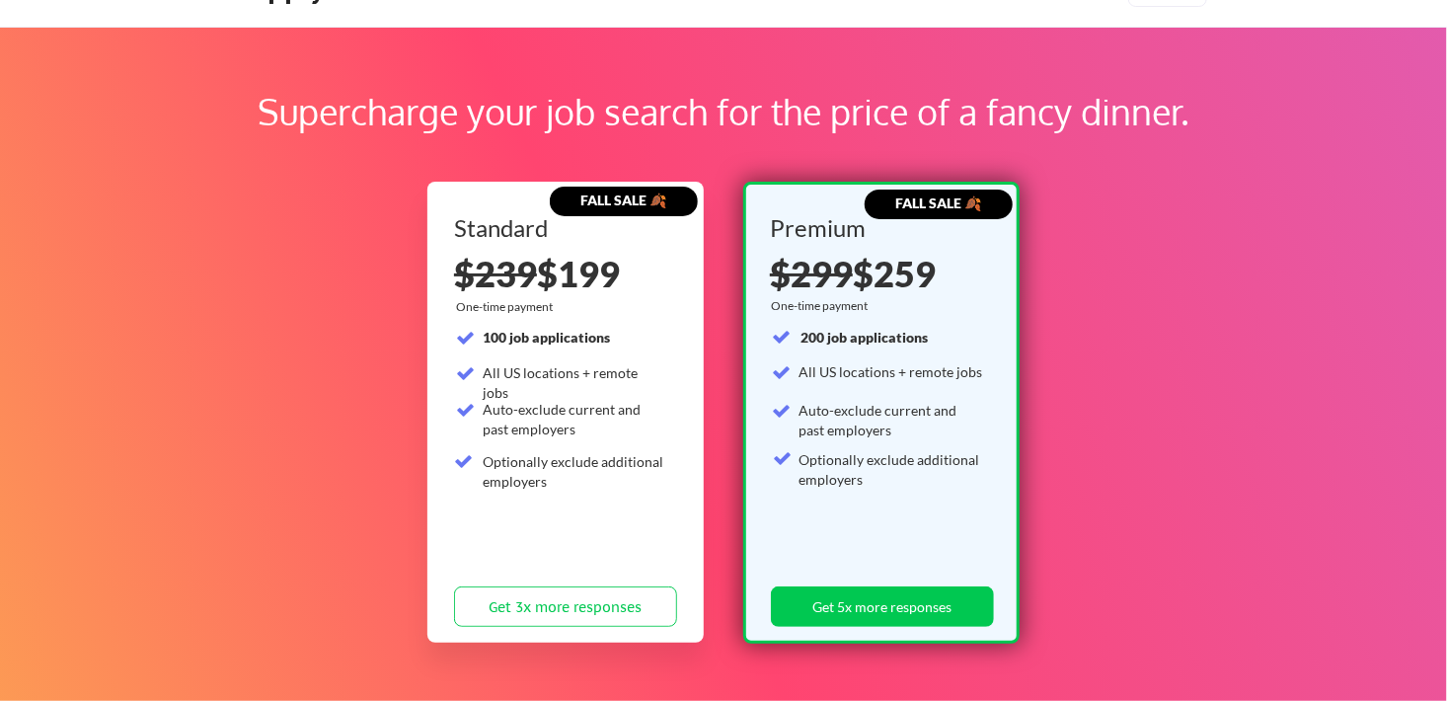
scroll to position [99, 0]
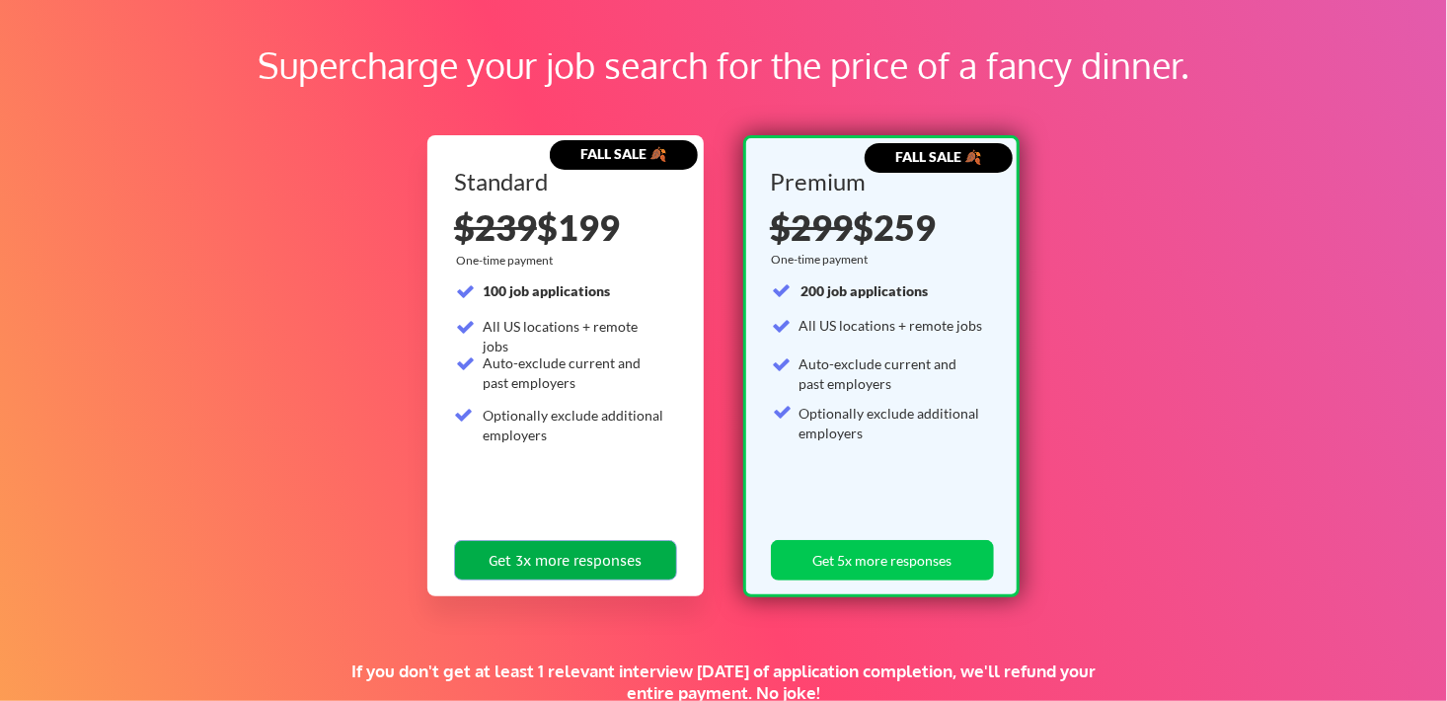
click at [569, 556] on button "Get 3x more responses" at bounding box center [565, 560] width 223 height 40
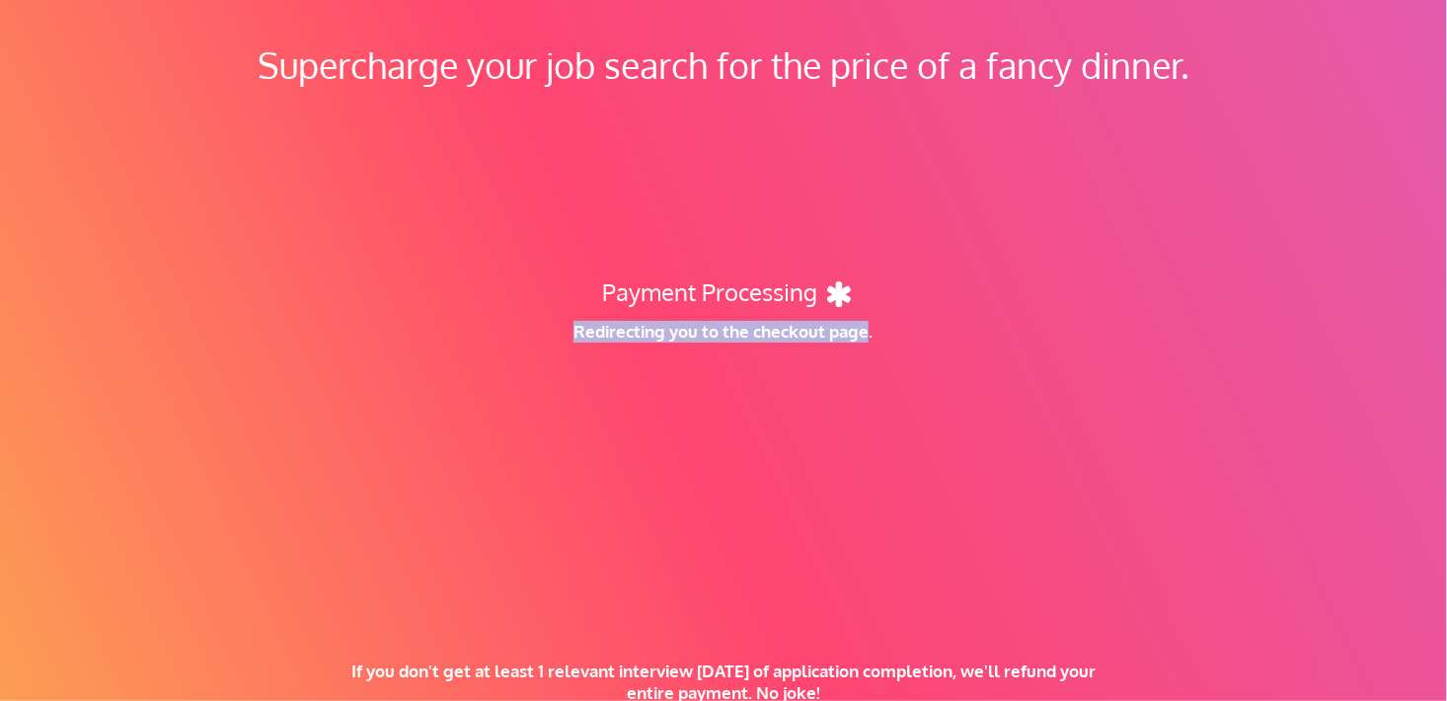
drag, startPoint x: 866, startPoint y: 326, endPoint x: 570, endPoint y: 327, distance: 296.1
click at [570, 327] on div "Redirecting you to the checkout page." at bounding box center [722, 332] width 421 height 22
click at [586, 366] on div "Redirecting you to the checkout page." at bounding box center [722, 349] width 421 height 57
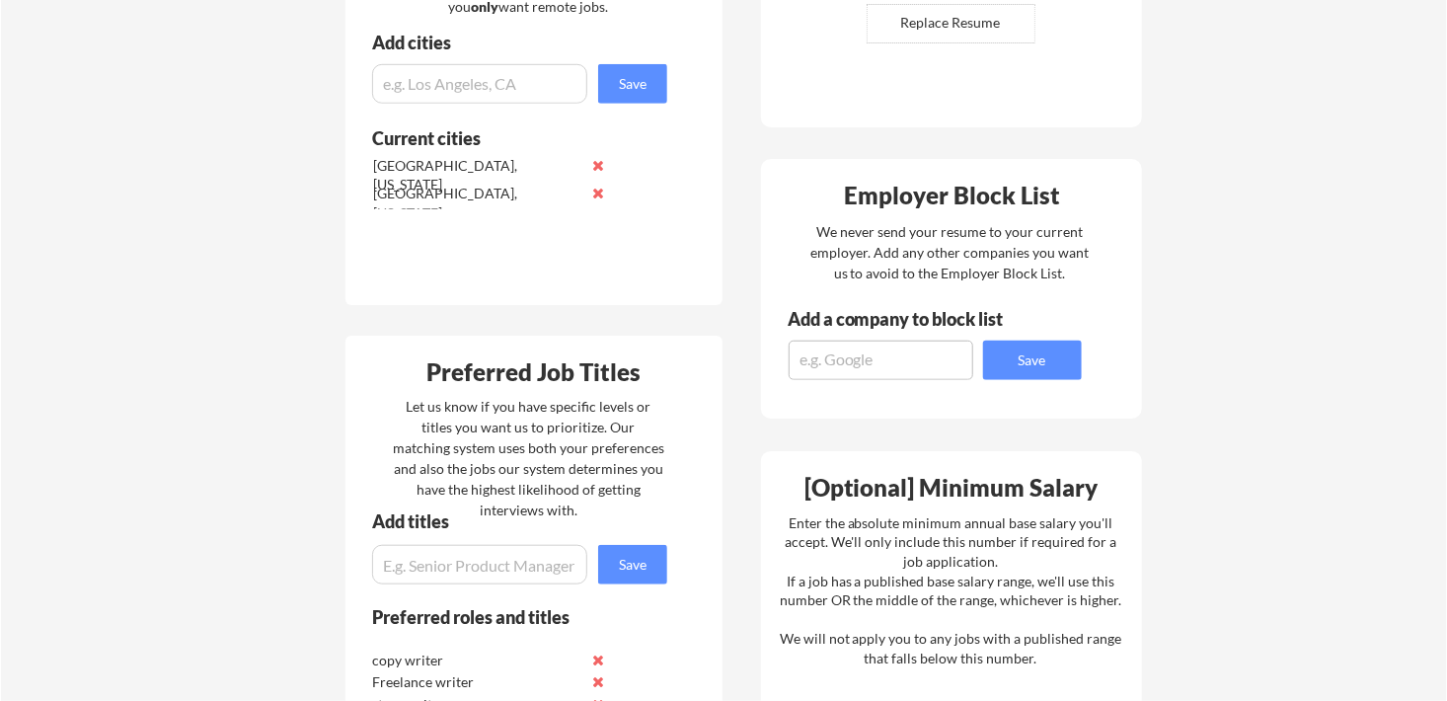
scroll to position [790, 0]
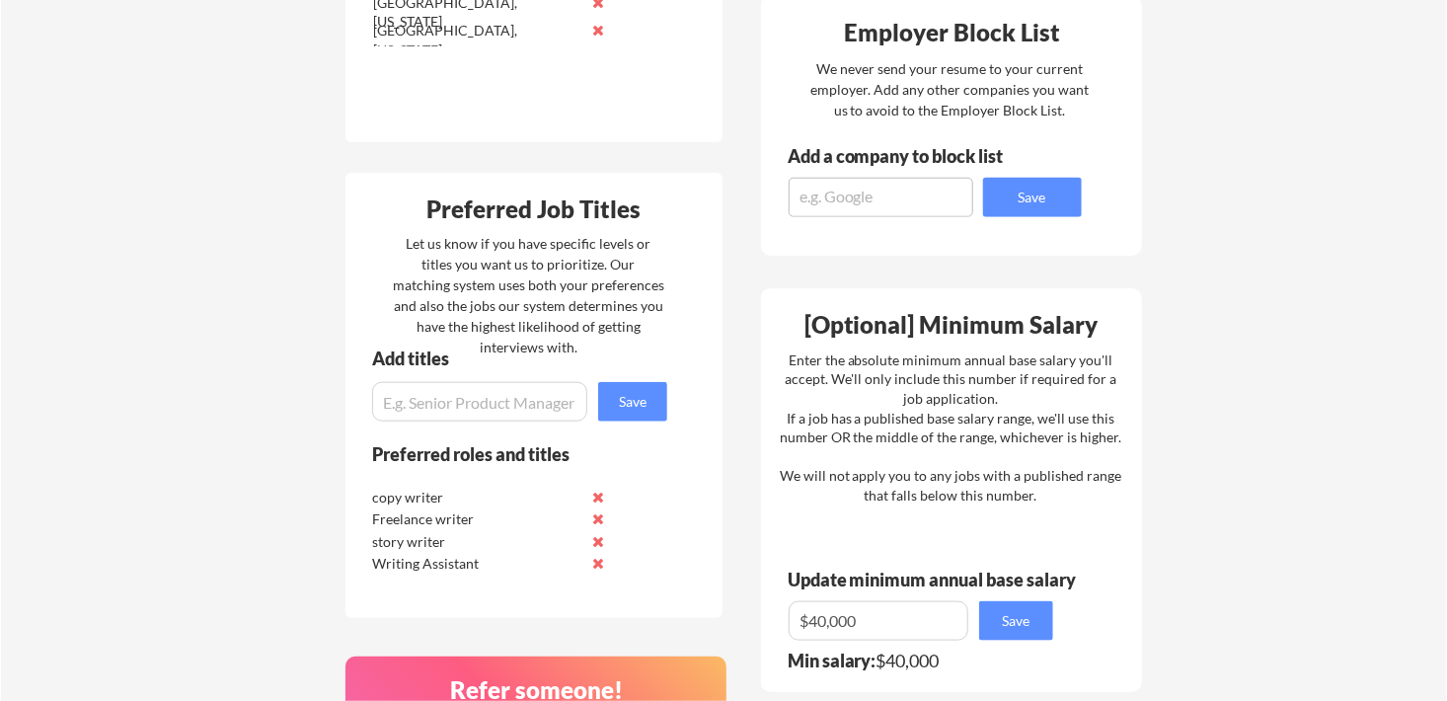
click at [498, 406] on input "input" at bounding box center [479, 401] width 215 height 39
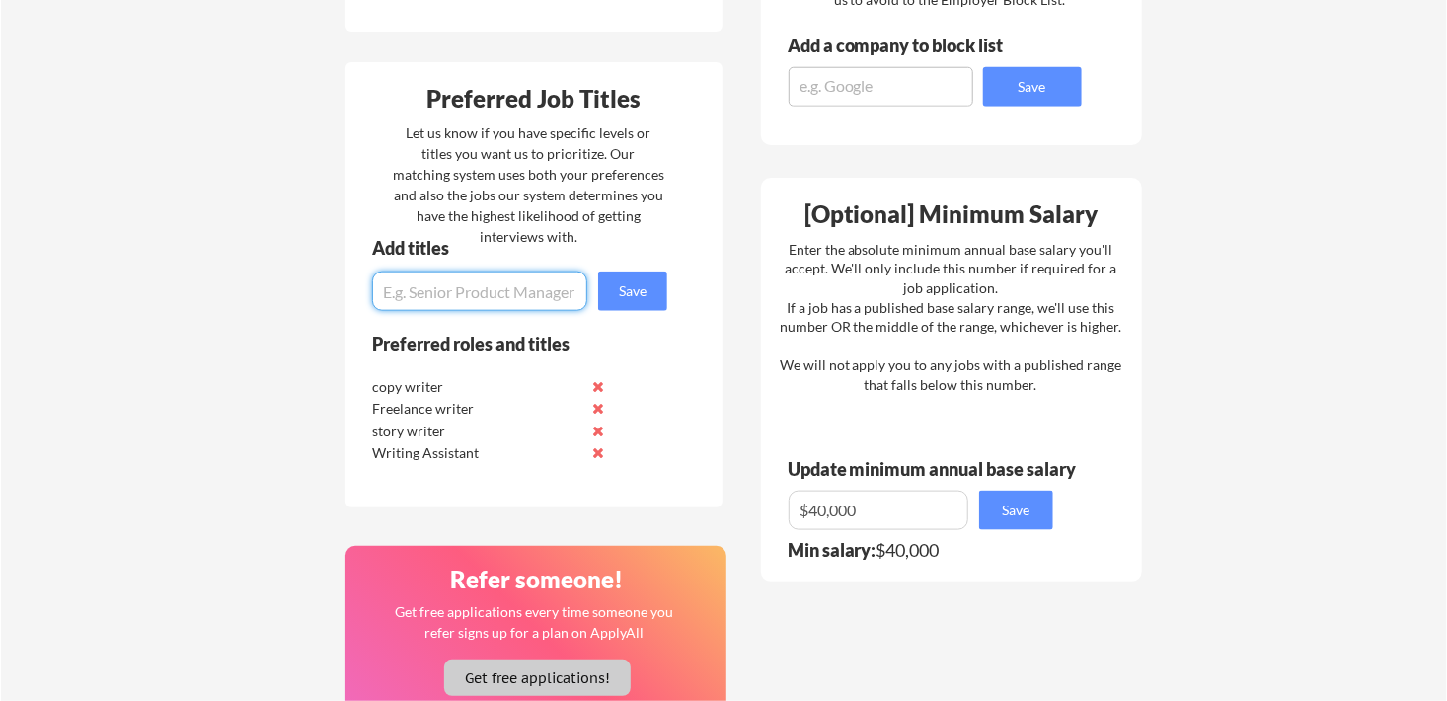
scroll to position [888, 0]
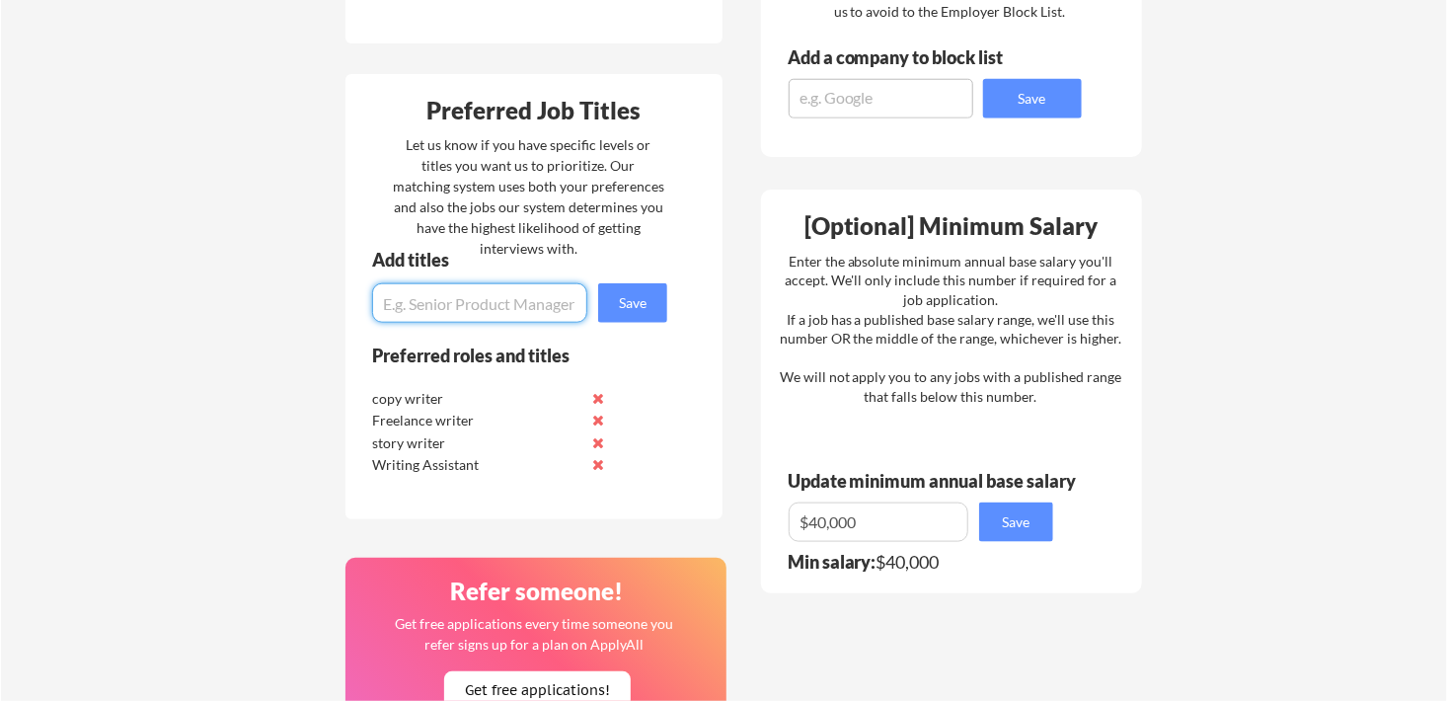
click at [545, 313] on input "input" at bounding box center [479, 302] width 215 height 39
type input "S"
type input "Screen Writer"
click at [654, 298] on button "Save" at bounding box center [632, 302] width 69 height 39
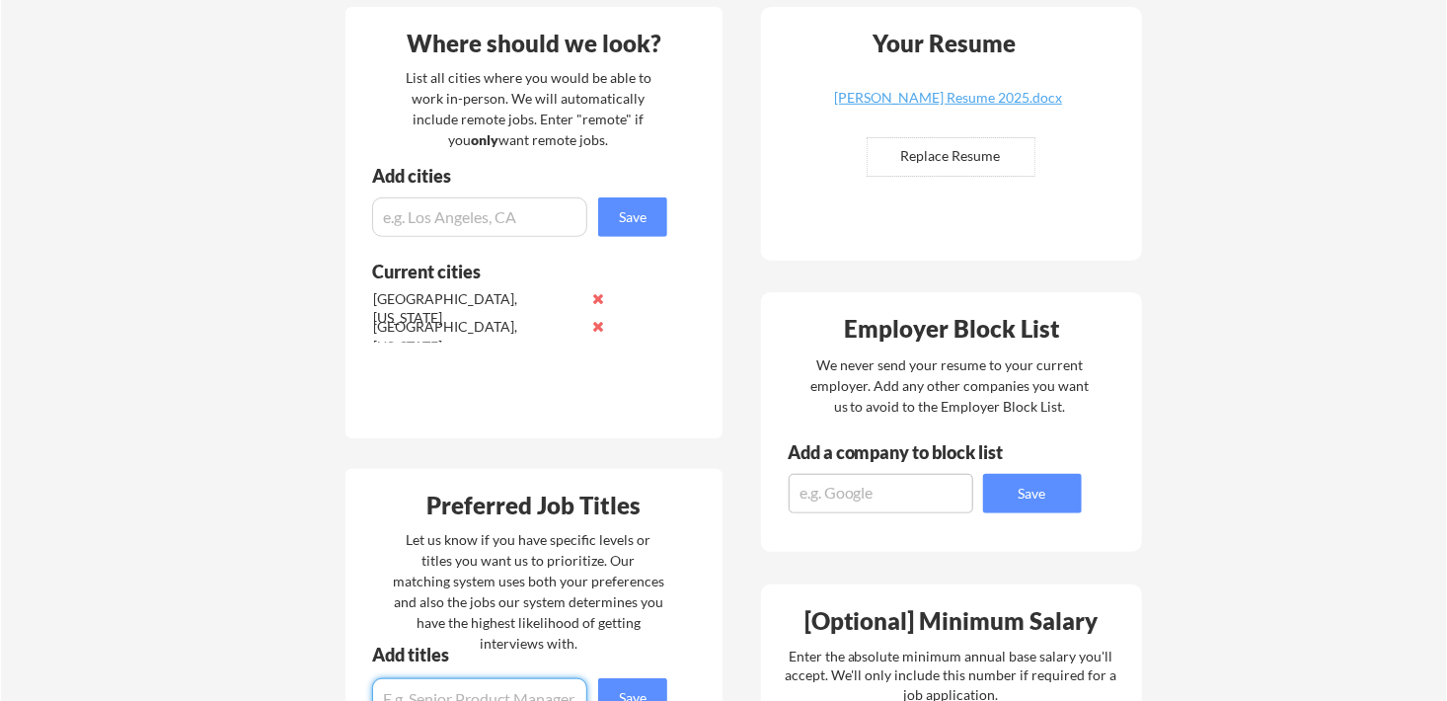
scroll to position [0, 0]
